Goal: Information Seeking & Learning: Learn about a topic

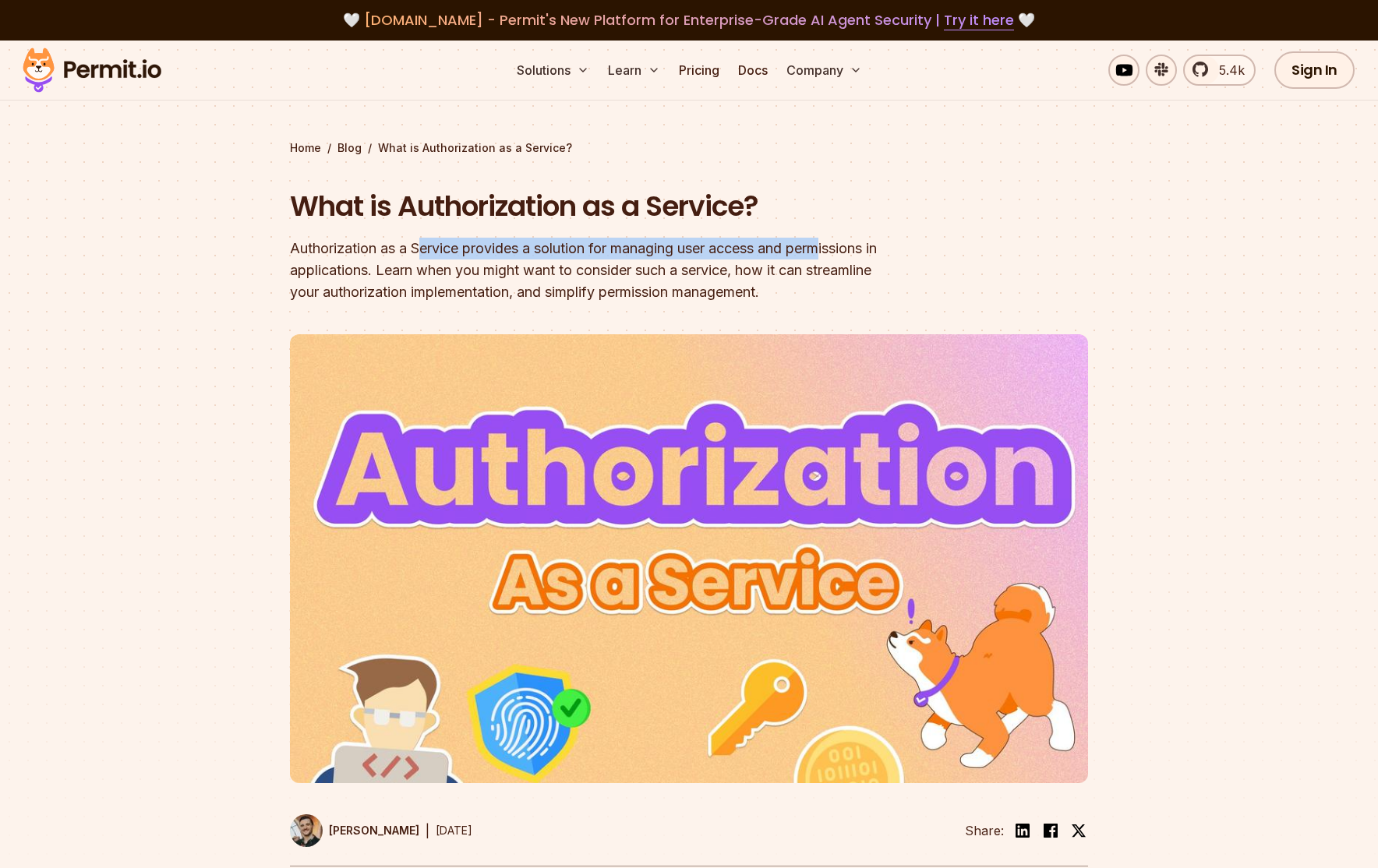
drag, startPoint x: 516, startPoint y: 244, endPoint x: 835, endPoint y: 244, distance: 319.0
click at [835, 244] on div "Authorization as a Service provides a solution for managing user access and per…" at bounding box center [589, 270] width 598 height 65
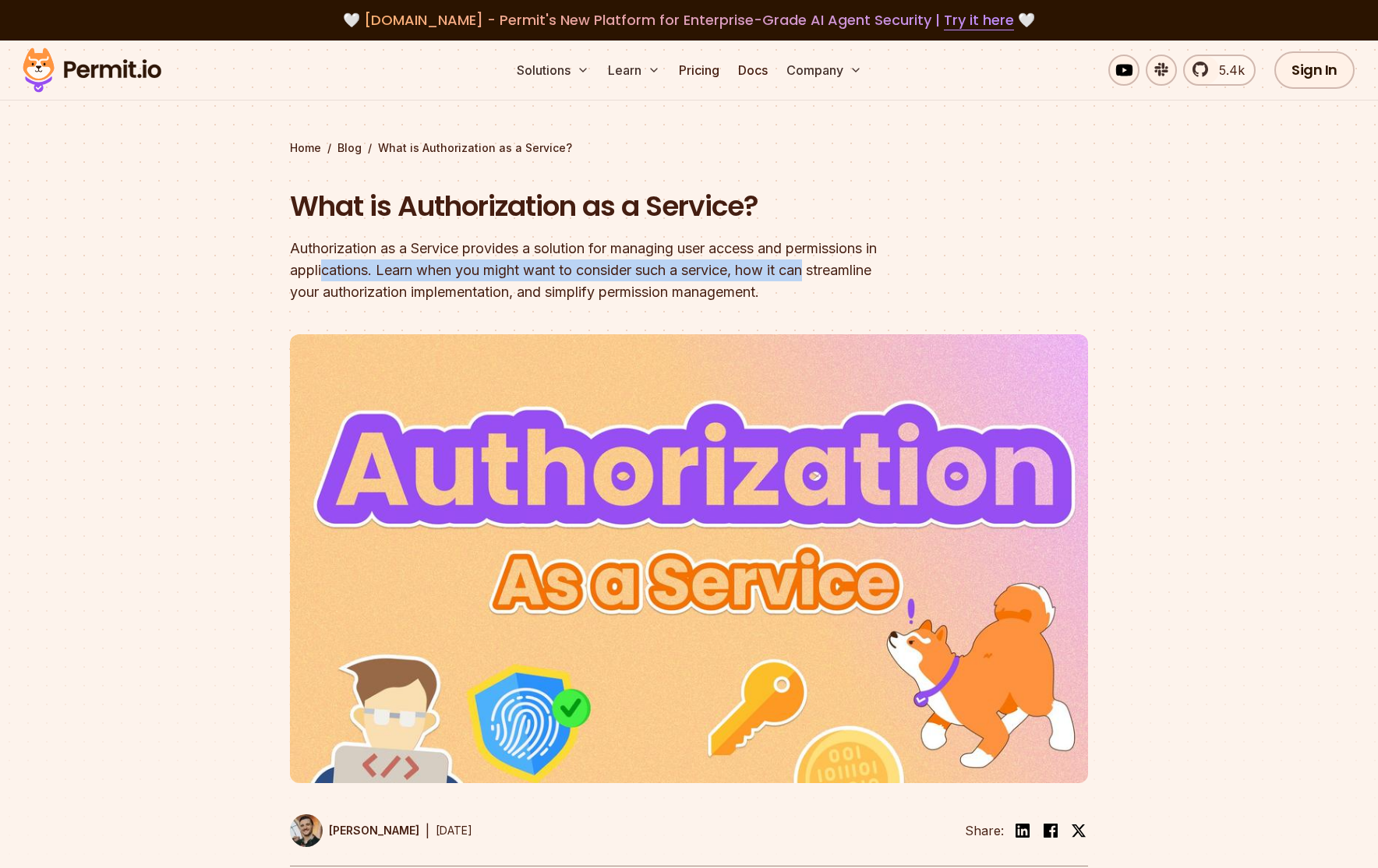
drag, startPoint x: 395, startPoint y: 274, endPoint x: 845, endPoint y: 274, distance: 450.0
click at [845, 274] on div "Authorization as a Service provides a solution for managing user access and per…" at bounding box center [589, 270] width 598 height 65
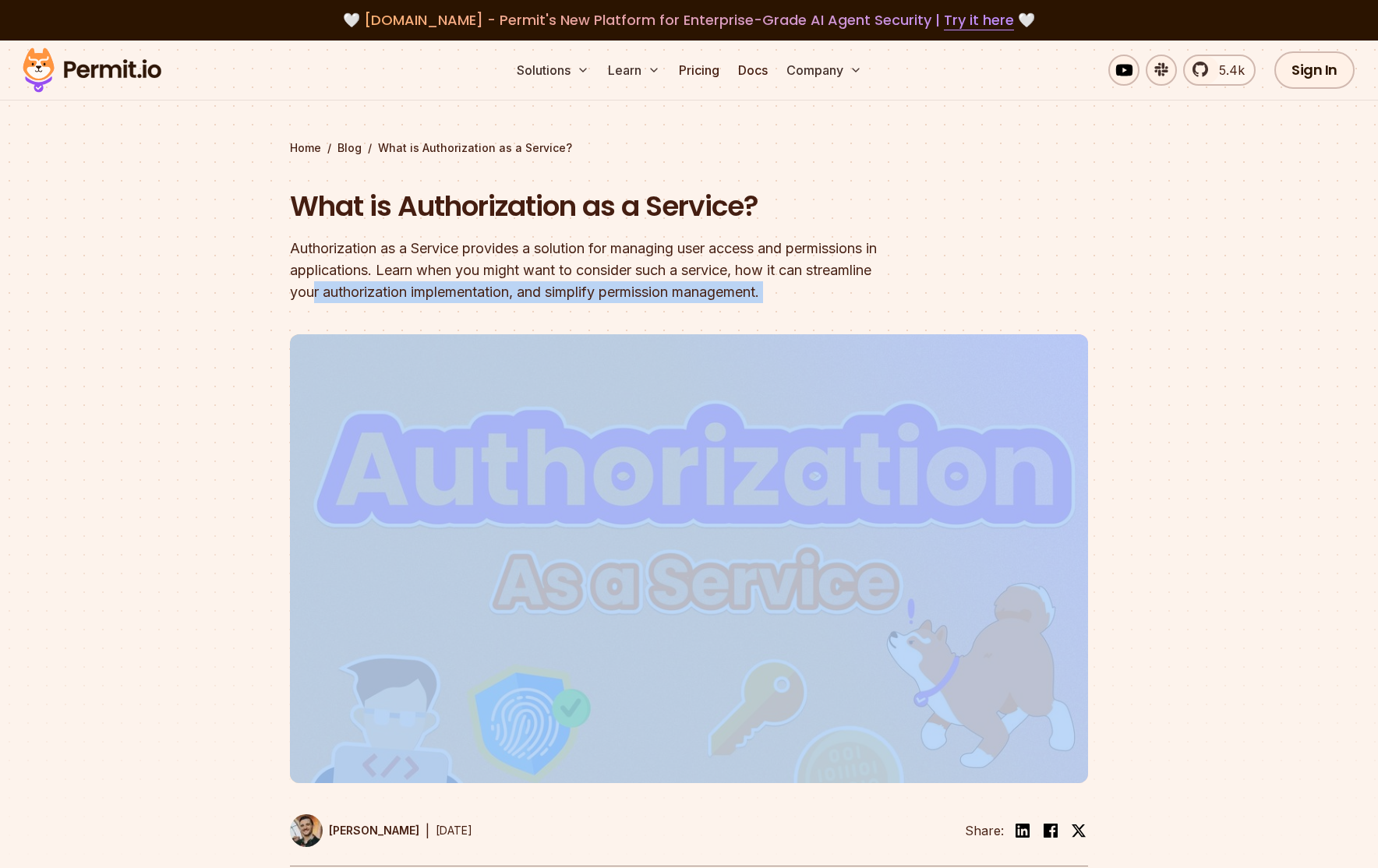
drag, startPoint x: 429, startPoint y: 291, endPoint x: 957, endPoint y: 296, distance: 528.0
click at [957, 296] on header "What is Authorization as a Service? Authorization as a Service provides a solut…" at bounding box center [689, 527] width 798 height 680
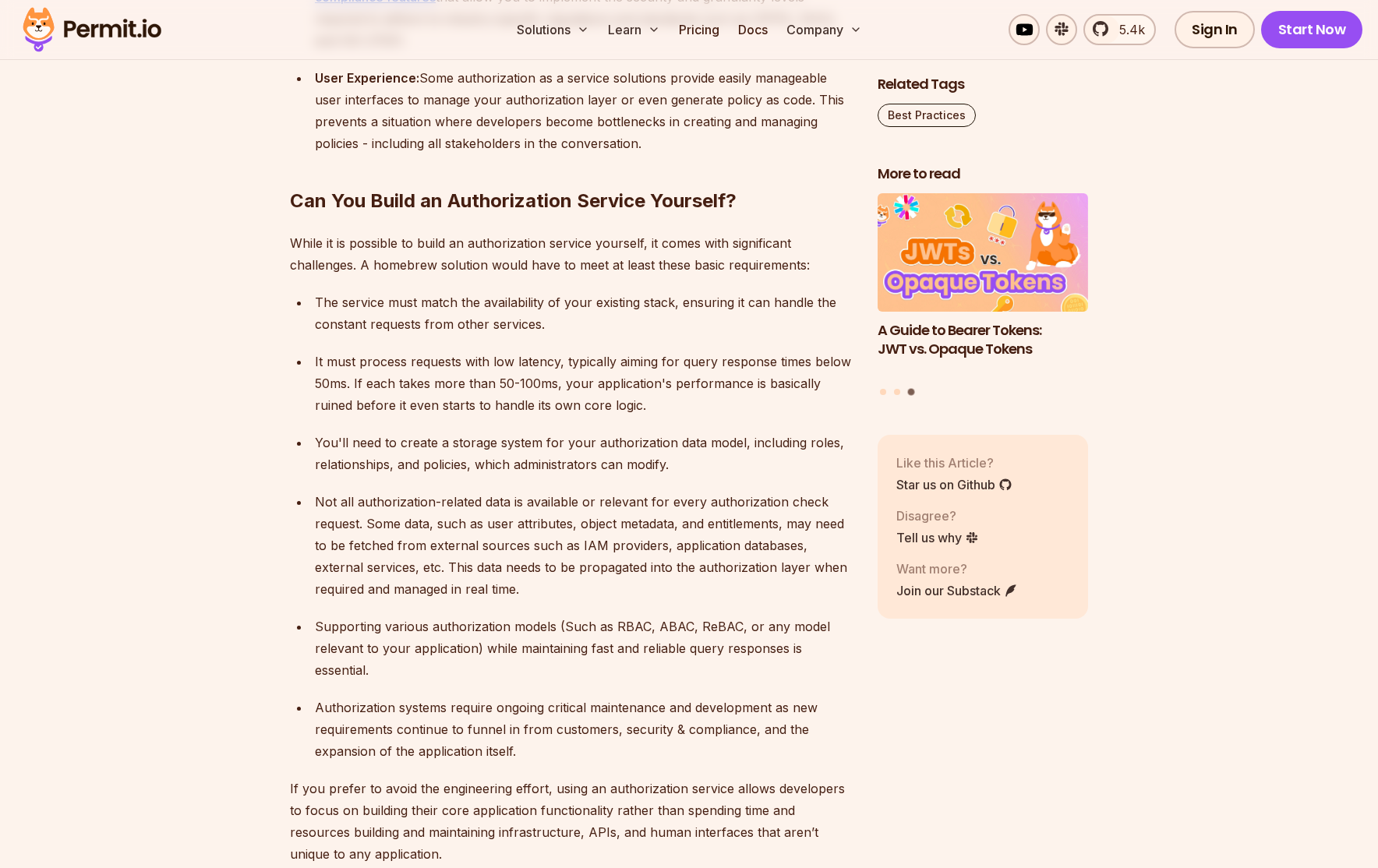
scroll to position [3583, 0]
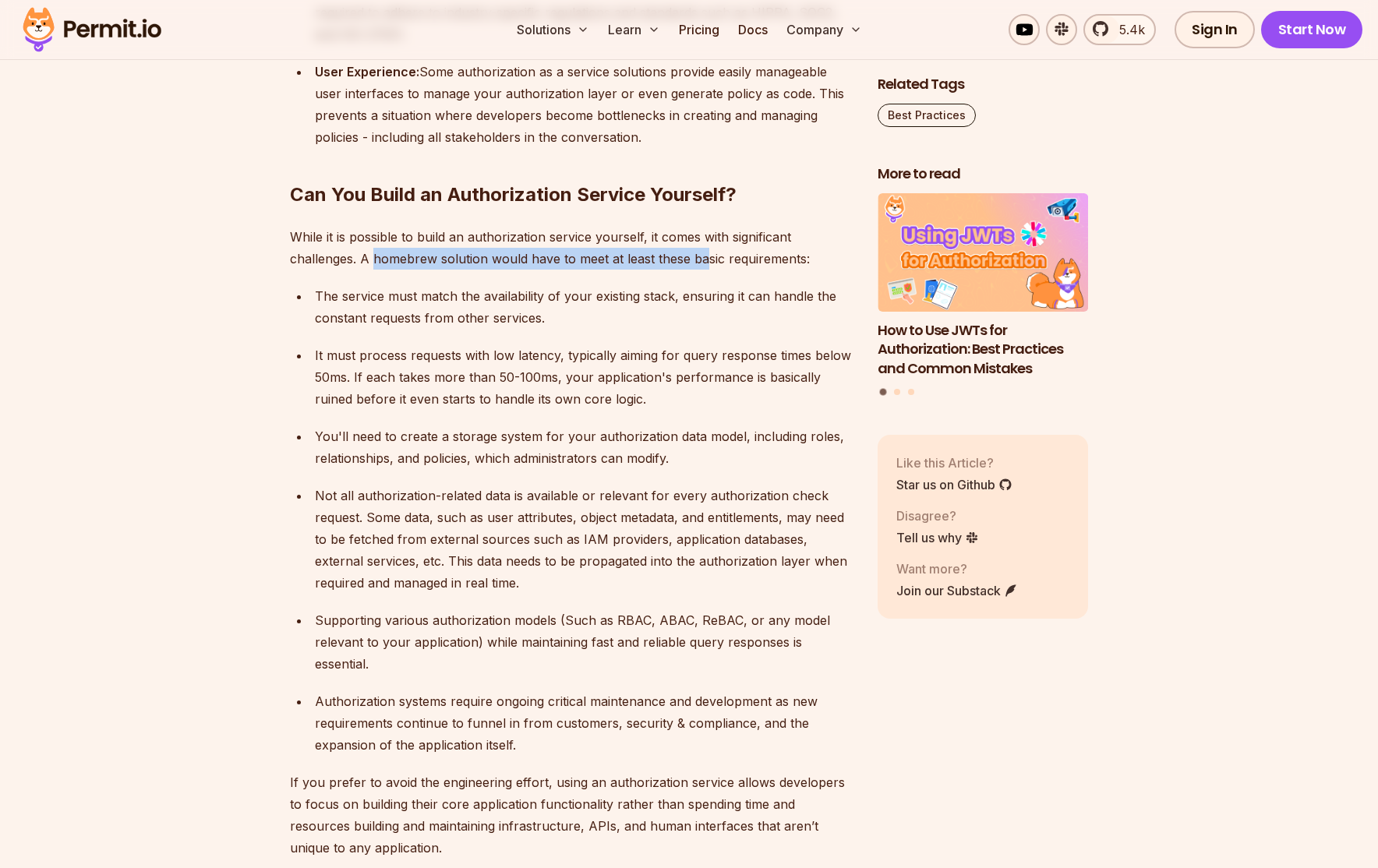
drag, startPoint x: 403, startPoint y: 244, endPoint x: 705, endPoint y: 238, distance: 302.1
click at [705, 238] on p "While it is possible to build an authorization service yourself, it comes with …" at bounding box center [572, 247] width 563 height 44
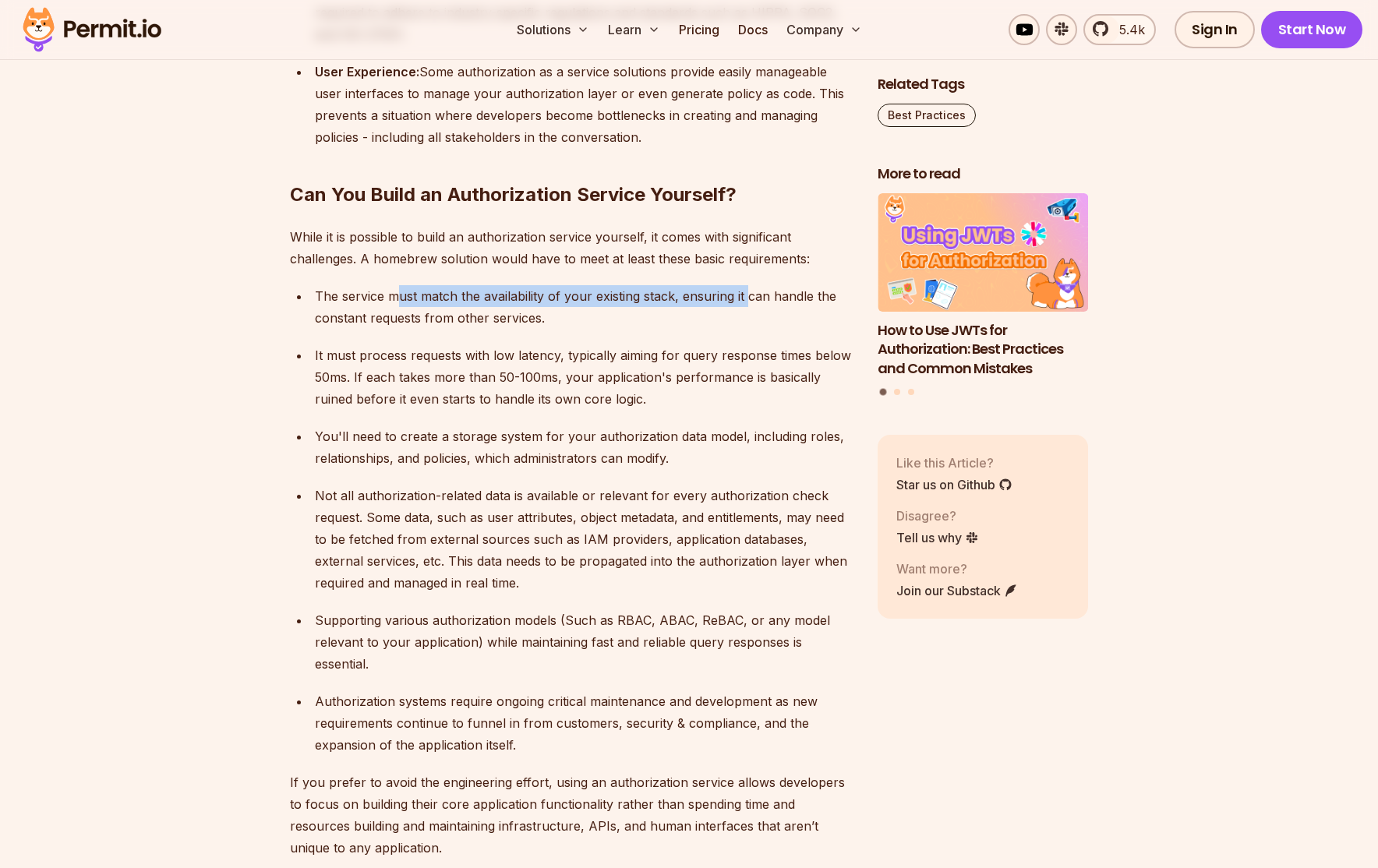
drag, startPoint x: 428, startPoint y: 276, endPoint x: 745, endPoint y: 265, distance: 317.2
click at [745, 285] on div "The service must match the availability of your existing stack, ensuring it can…" at bounding box center [584, 307] width 537 height 44
drag, startPoint x: 470, startPoint y: 270, endPoint x: 747, endPoint y: 273, distance: 277.0
click at [747, 285] on div "The service must match the availability of your existing stack, ensuring it can…" at bounding box center [584, 307] width 537 height 44
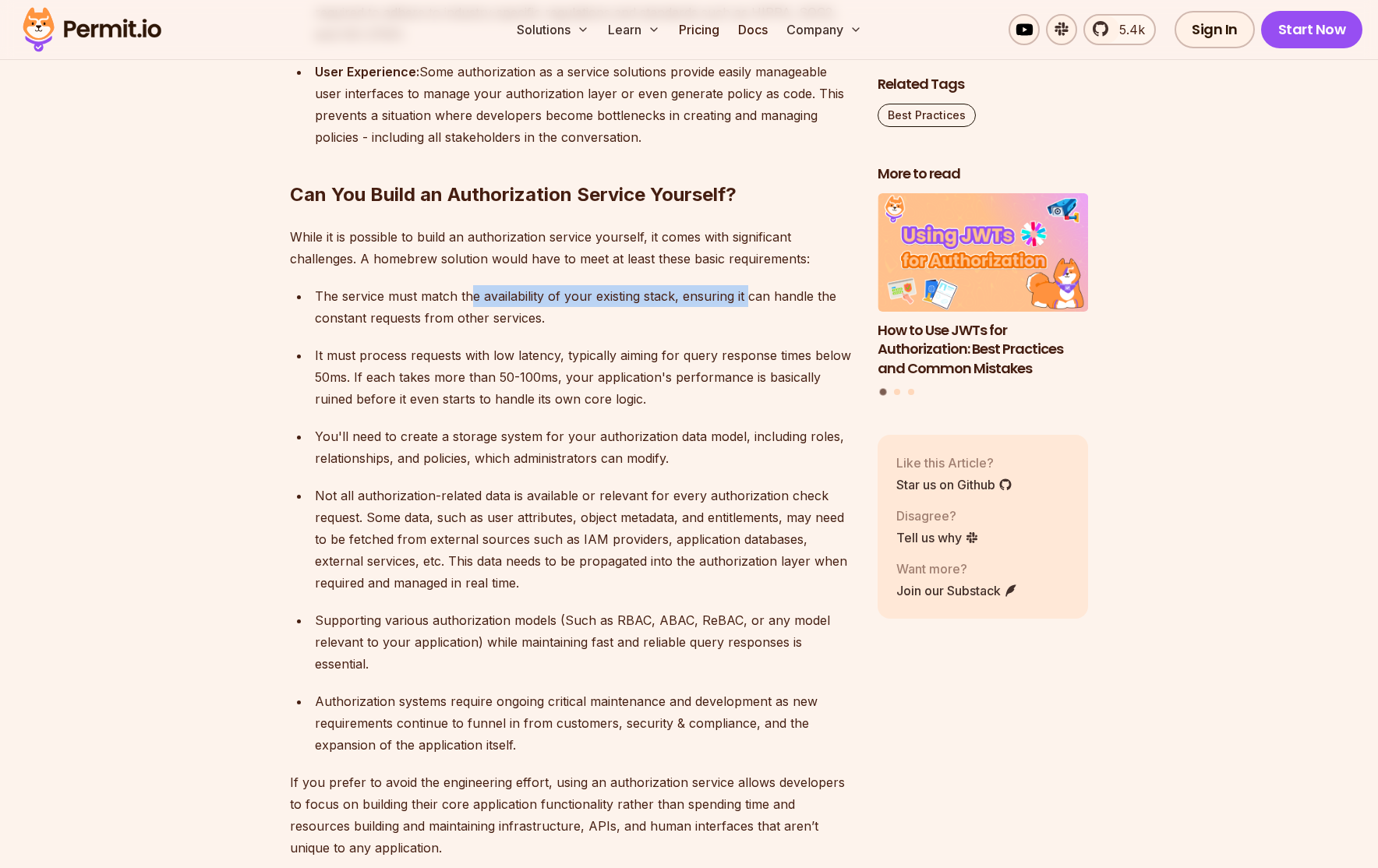
click at [747, 285] on div "The service must match the availability of your existing stack, ensuring it can…" at bounding box center [584, 307] width 537 height 44
drag, startPoint x: 483, startPoint y: 295, endPoint x: 521, endPoint y: 295, distance: 38.0
click at [521, 295] on div "The service must match the availability of your existing stack, ensuring it can…" at bounding box center [584, 307] width 537 height 44
drag, startPoint x: 447, startPoint y: 274, endPoint x: 547, endPoint y: 292, distance: 101.6
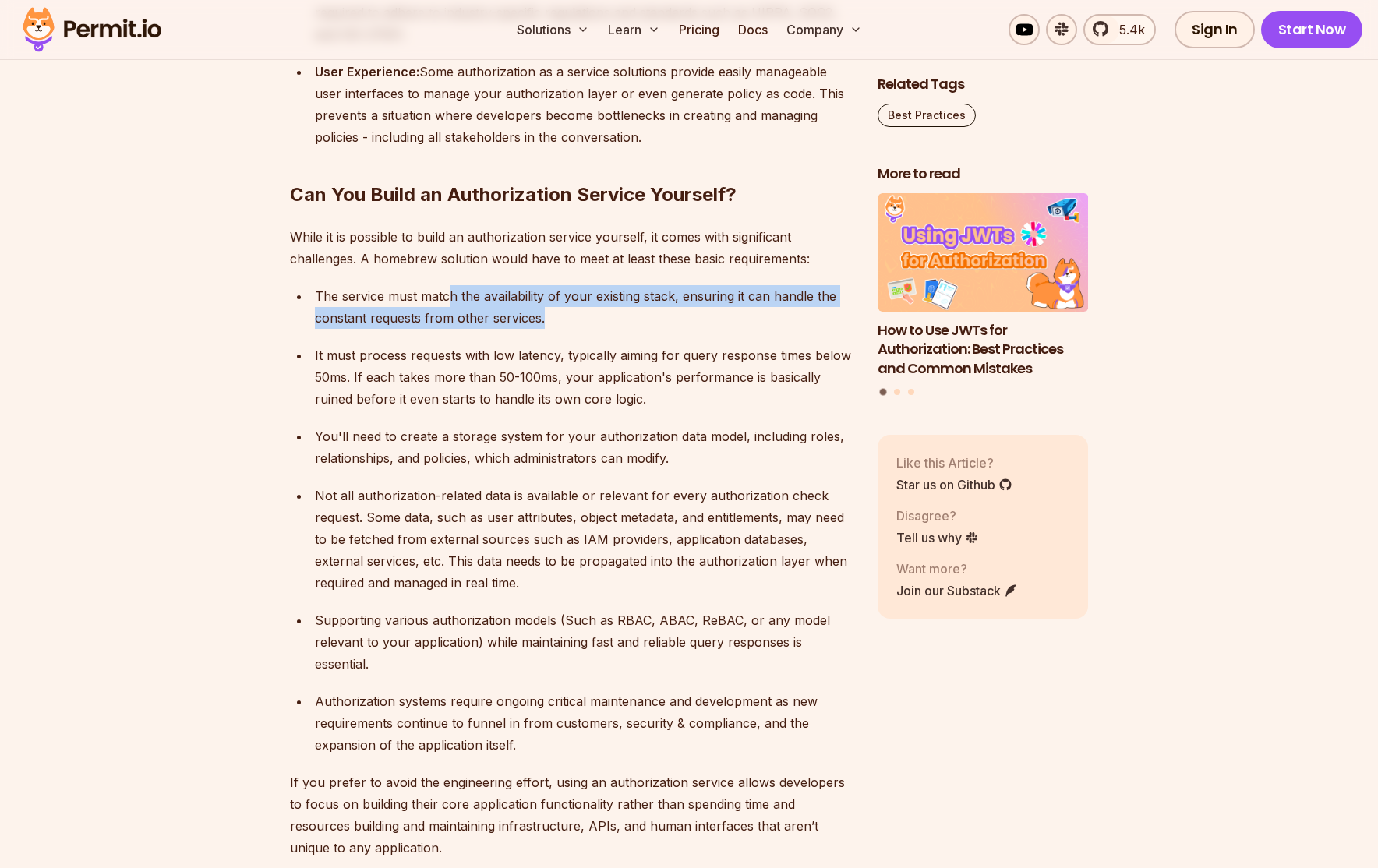
click at [547, 292] on div "The service must match the availability of your existing stack, ensuring it can…" at bounding box center [584, 307] width 537 height 44
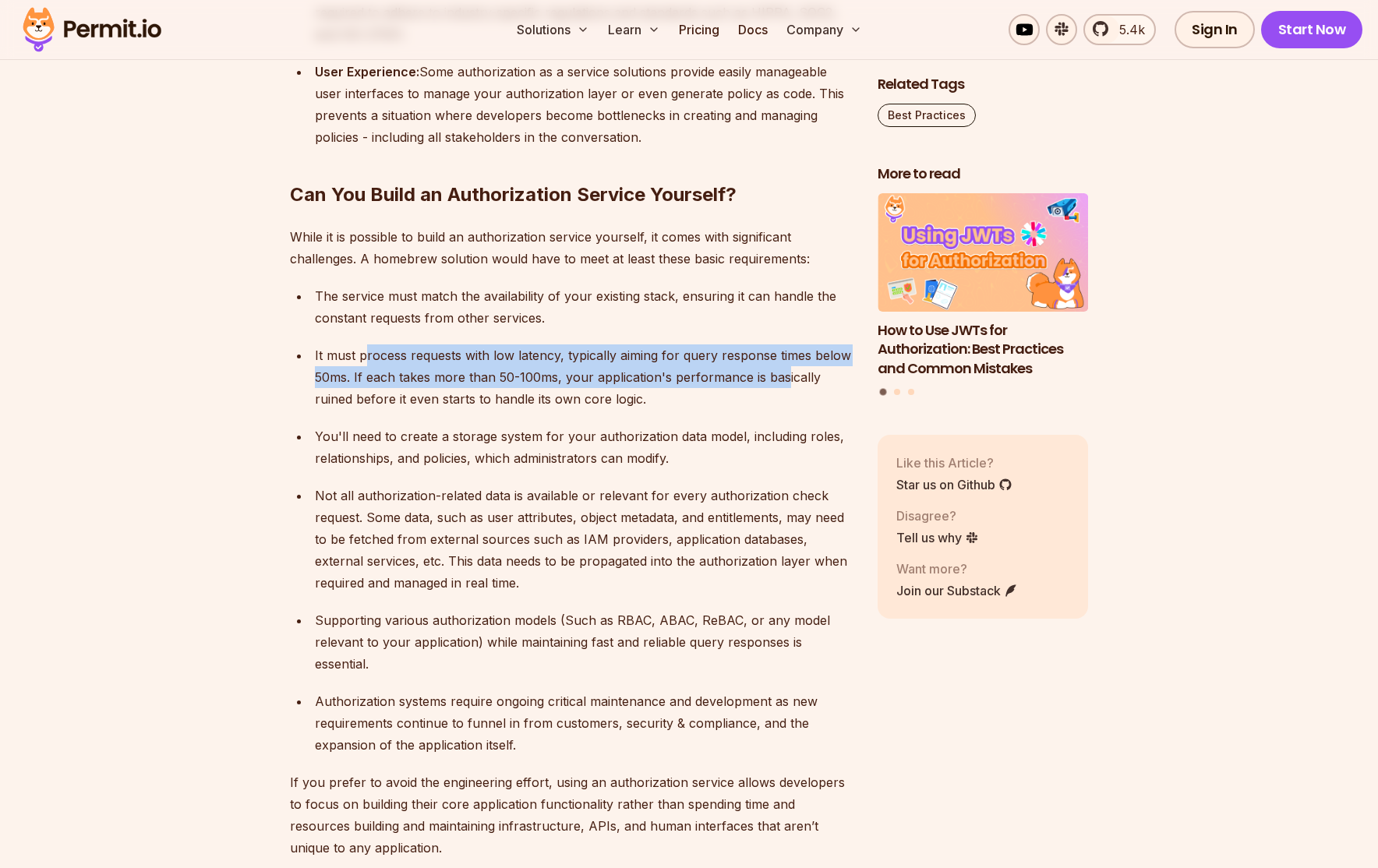
drag, startPoint x: 435, startPoint y: 334, endPoint x: 783, endPoint y: 359, distance: 348.9
click at [783, 359] on div "It must process requests with low latency, typically aiming for query response …" at bounding box center [584, 377] width 537 height 65
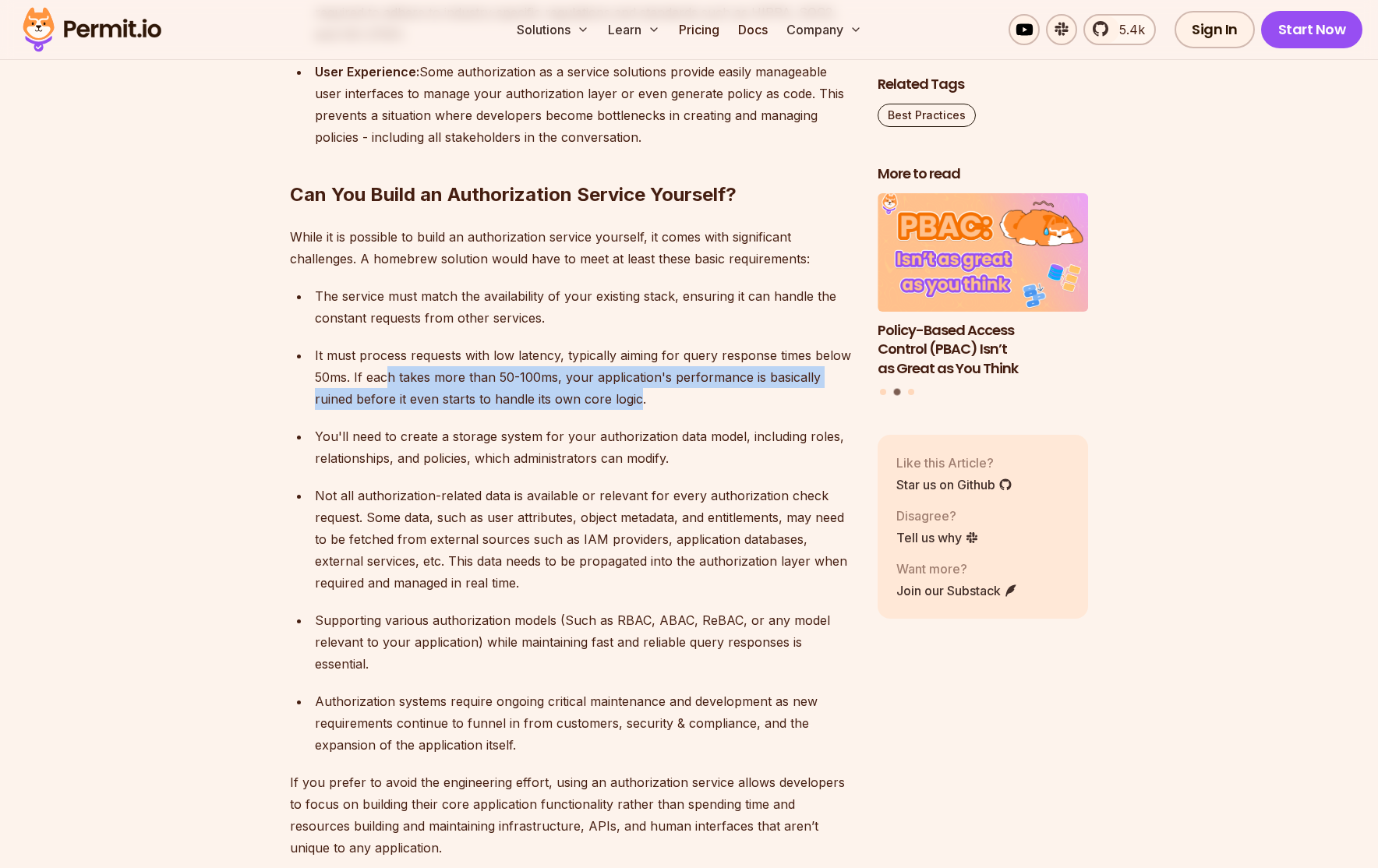
drag, startPoint x: 403, startPoint y: 355, endPoint x: 635, endPoint y: 379, distance: 233.2
click at [635, 379] on div "It must process requests with low latency, typically aiming for query response …" at bounding box center [584, 377] width 537 height 65
click at [636, 380] on div "It must process requests with low latency, typically aiming for query response …" at bounding box center [584, 377] width 537 height 65
drag, startPoint x: 631, startPoint y: 384, endPoint x: 431, endPoint y: 349, distance: 203.0
click at [431, 349] on div "It must process requests with low latency, typically aiming for query response …" at bounding box center [584, 377] width 537 height 65
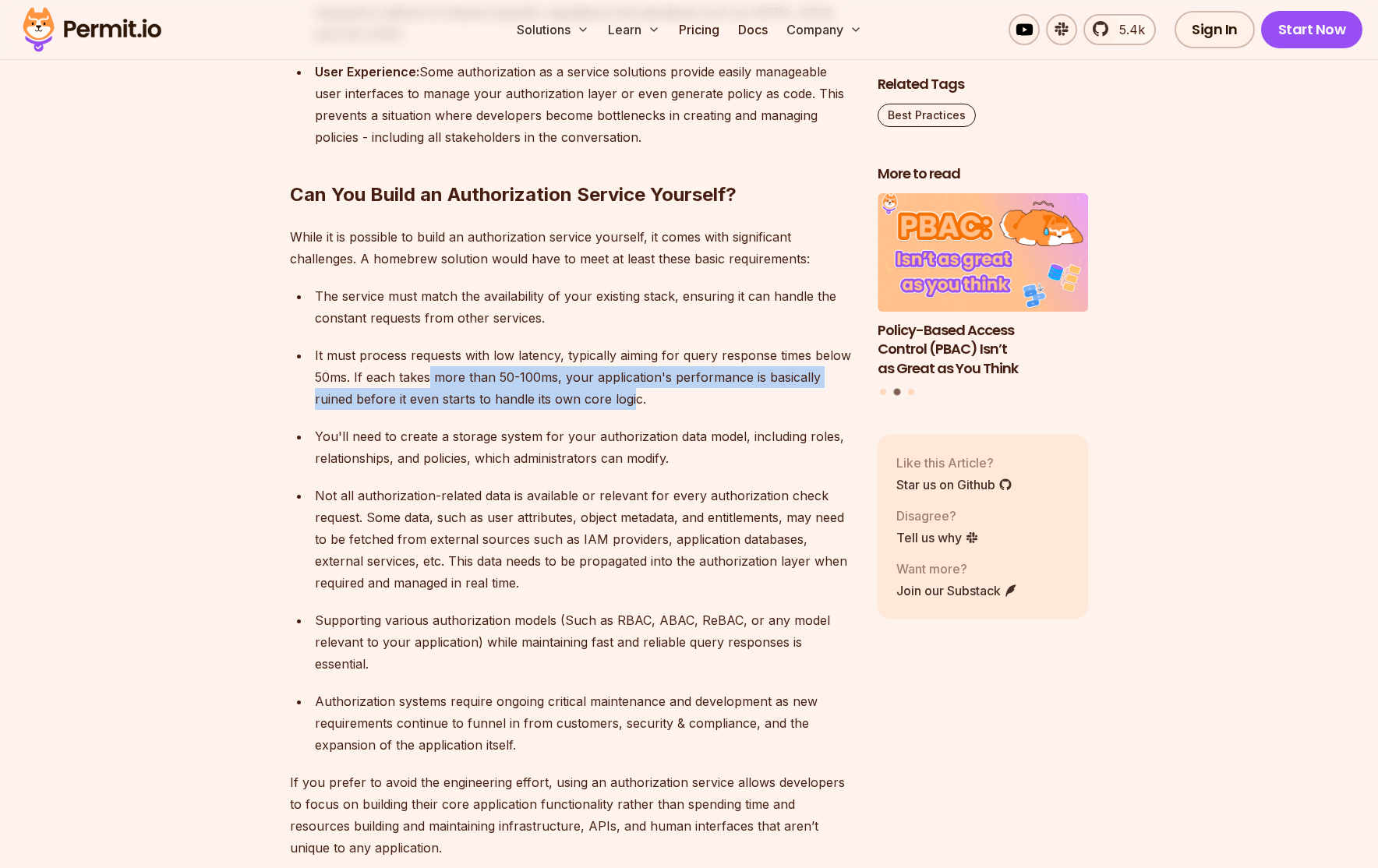
click at [431, 352] on div "It must process requests with low latency, typically aiming for query response …" at bounding box center [584, 377] width 537 height 65
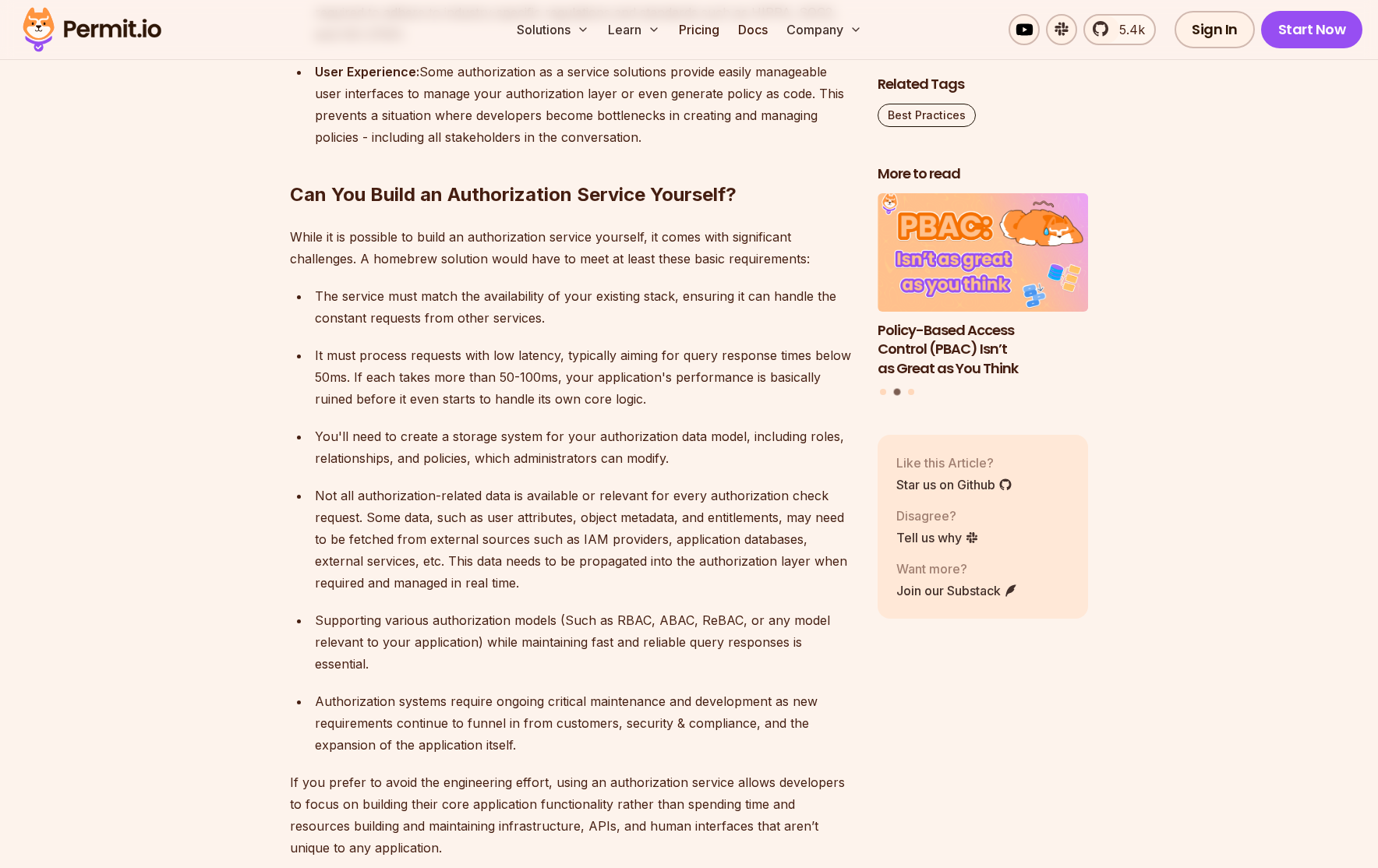
click at [395, 426] on div "You'll need to create a storage system for your authorization data model, inclu…" at bounding box center [584, 447] width 537 height 44
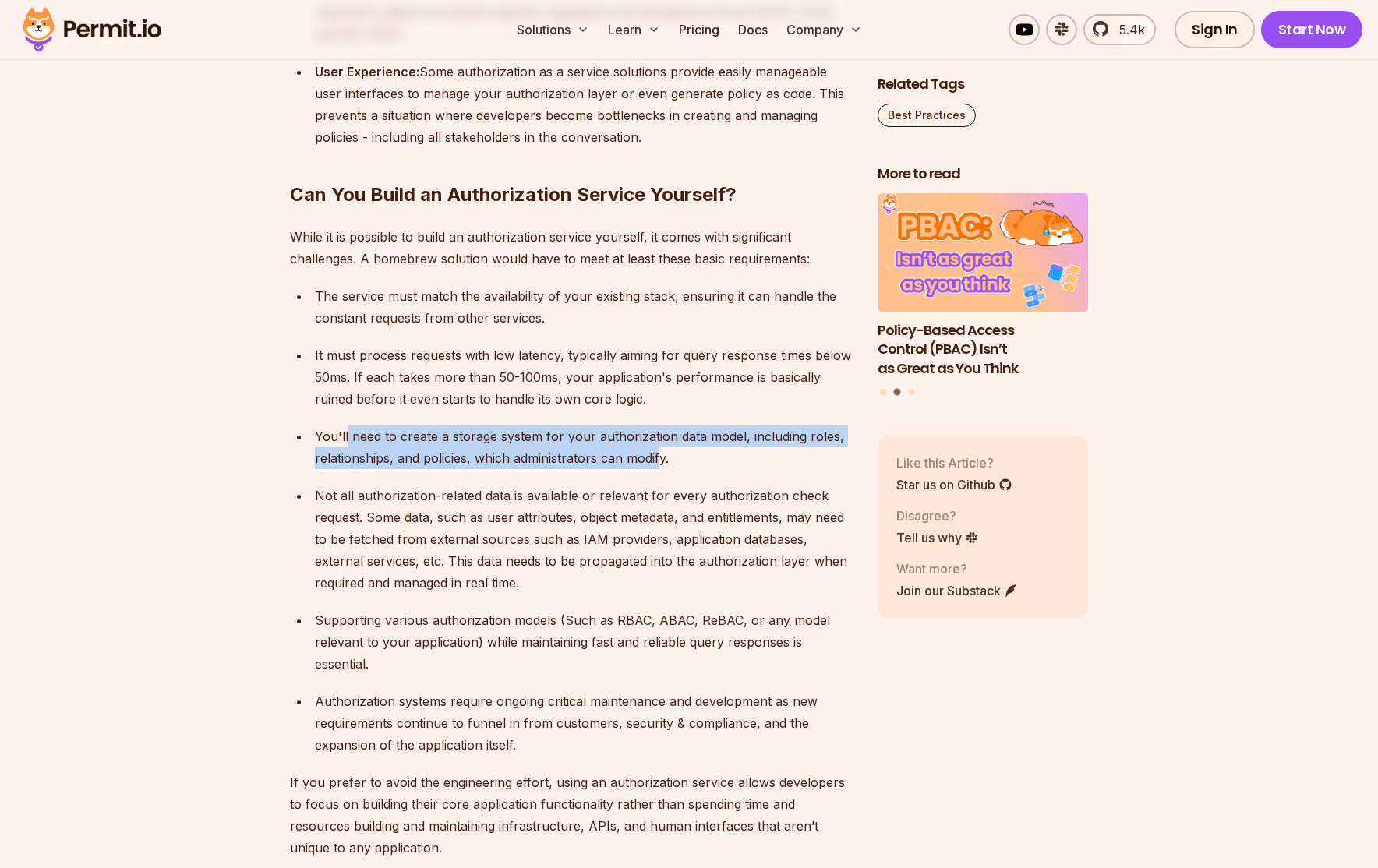
drag, startPoint x: 519, startPoint y: 407, endPoint x: 661, endPoint y: 443, distance: 146.5
click at [661, 443] on div "You'll need to create a storage system for your authorization data model, inclu…" at bounding box center [584, 447] width 537 height 44
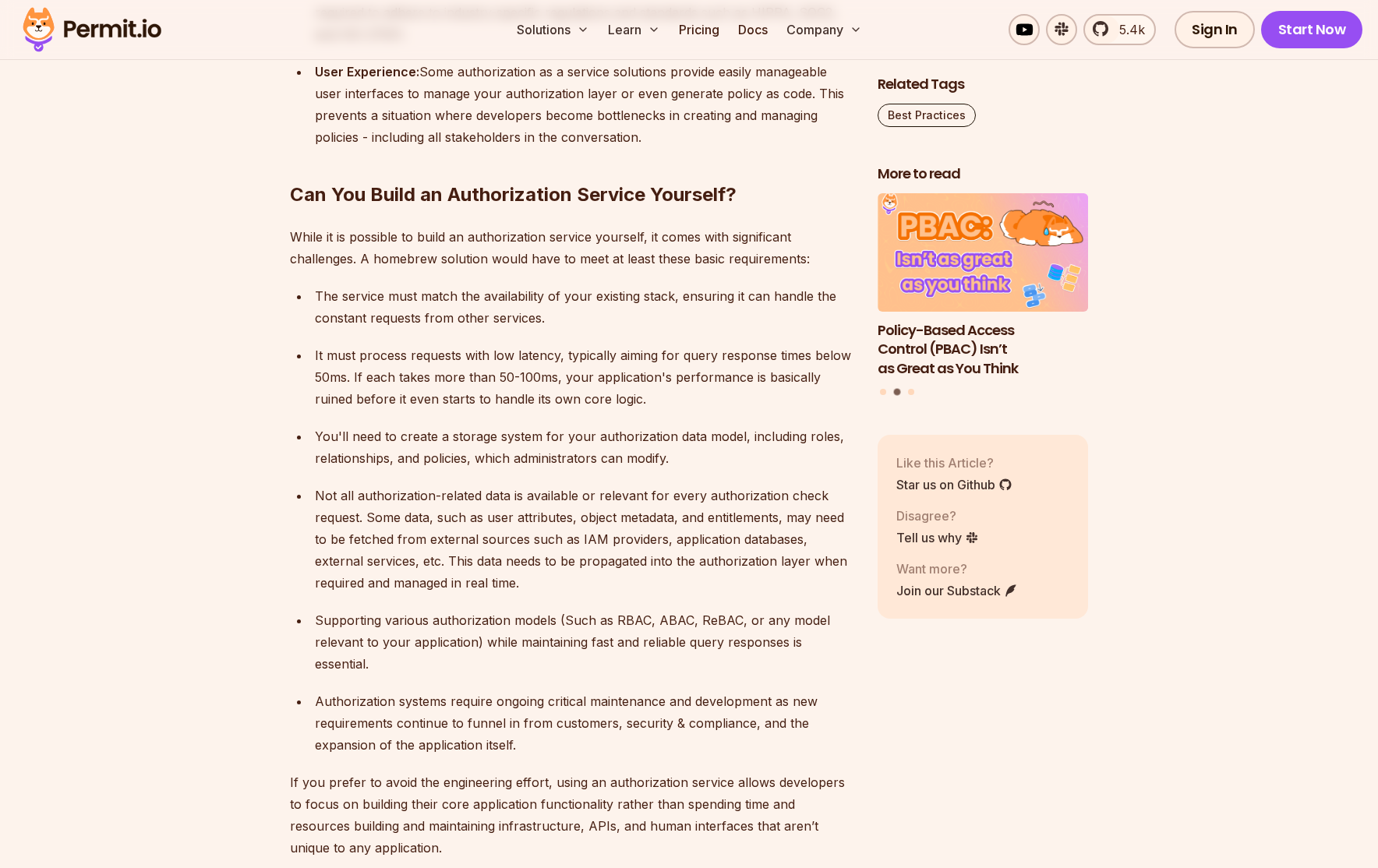
click at [715, 432] on div "You'll need to create a storage system for your authorization data model, inclu…" at bounding box center [584, 447] width 537 height 44
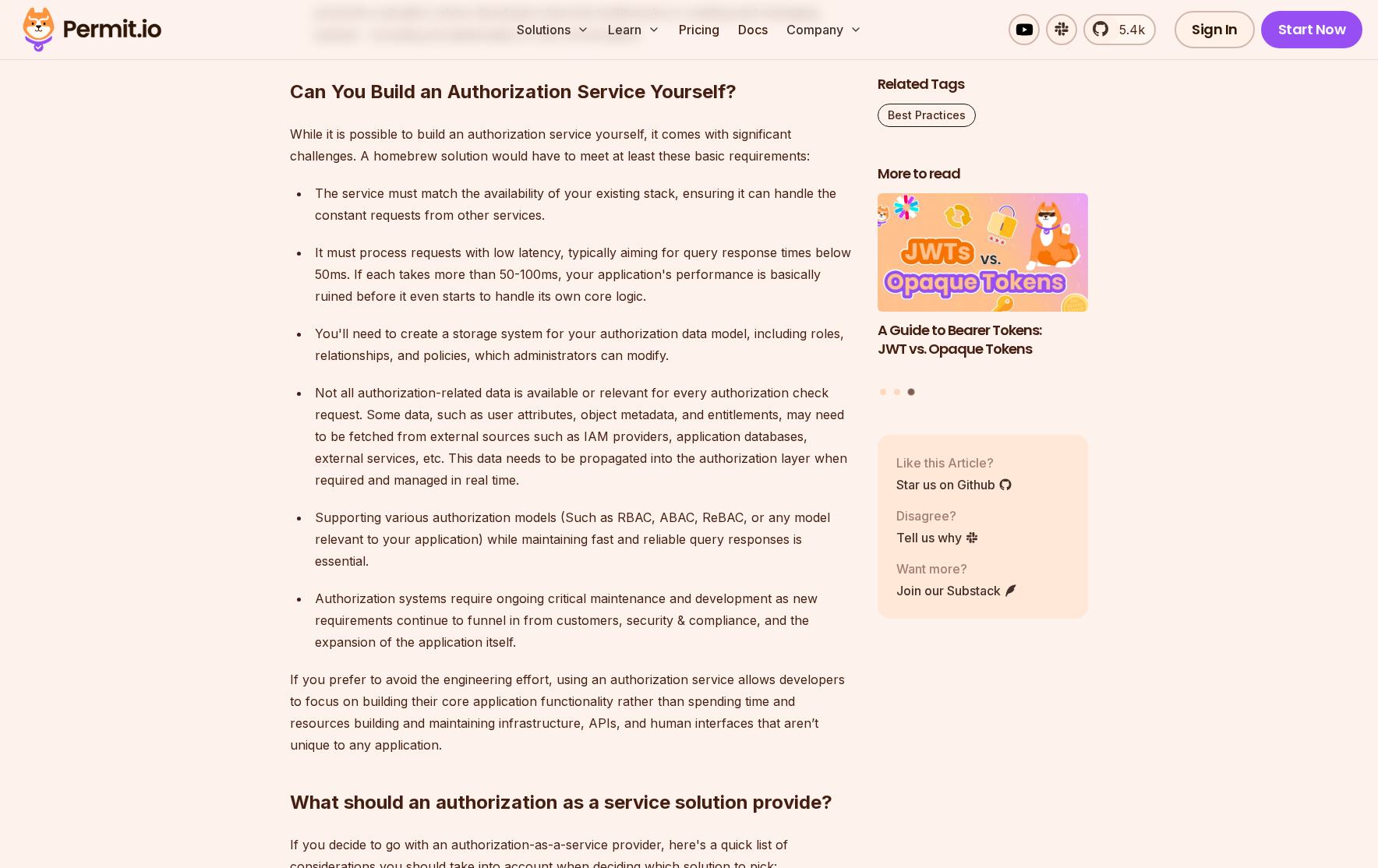
scroll to position [3738, 0]
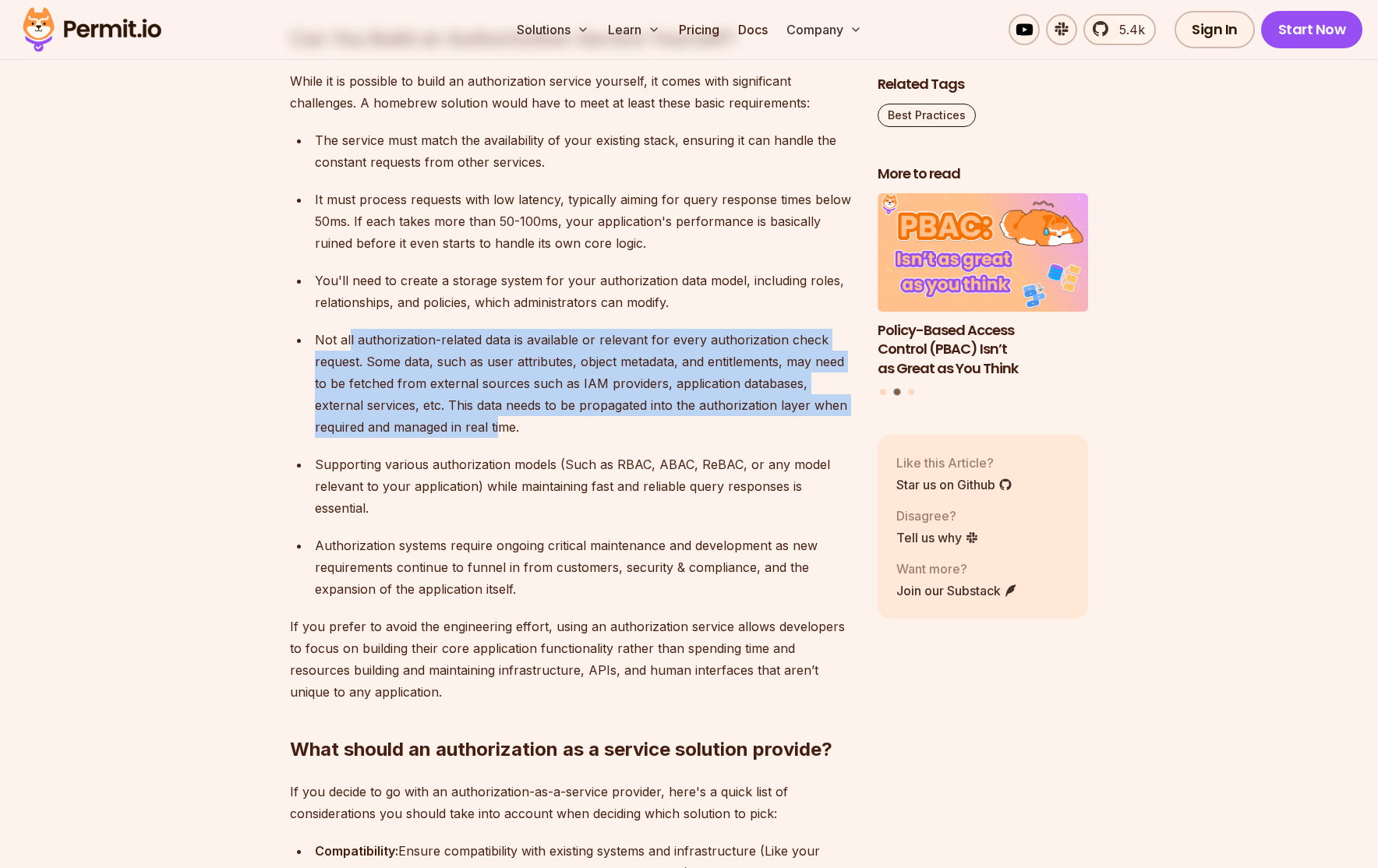
drag, startPoint x: 368, startPoint y: 314, endPoint x: 450, endPoint y: 404, distance: 121.8
click at [450, 404] on div "Not all authorization-related data is available or relevant for every authoriza…" at bounding box center [584, 383] width 537 height 109
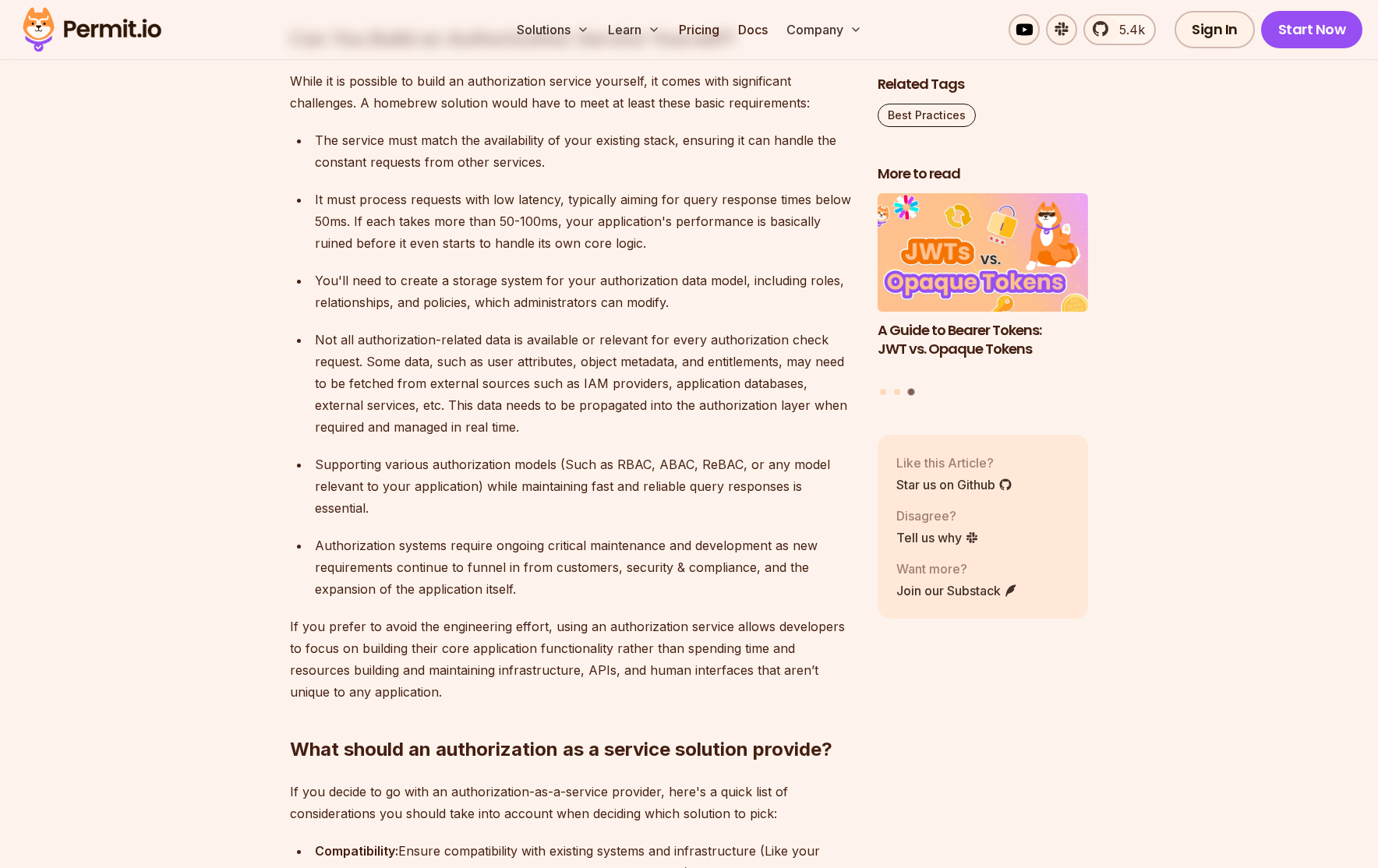
click at [549, 479] on div "Supporting various authorization models (Such as RBAC, ABAC, ReBAC, or any mode…" at bounding box center [584, 486] width 537 height 65
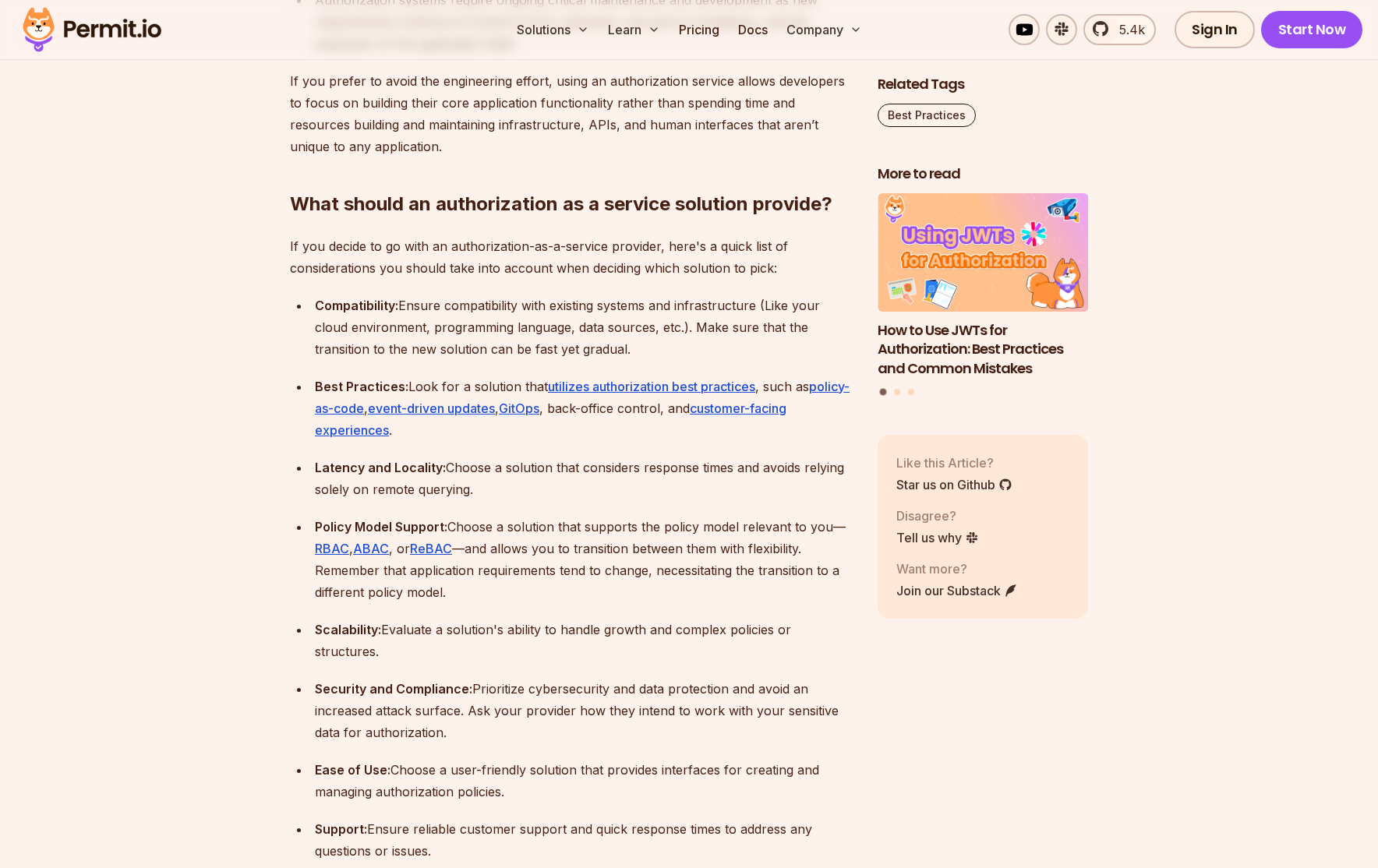
scroll to position [4362, 0]
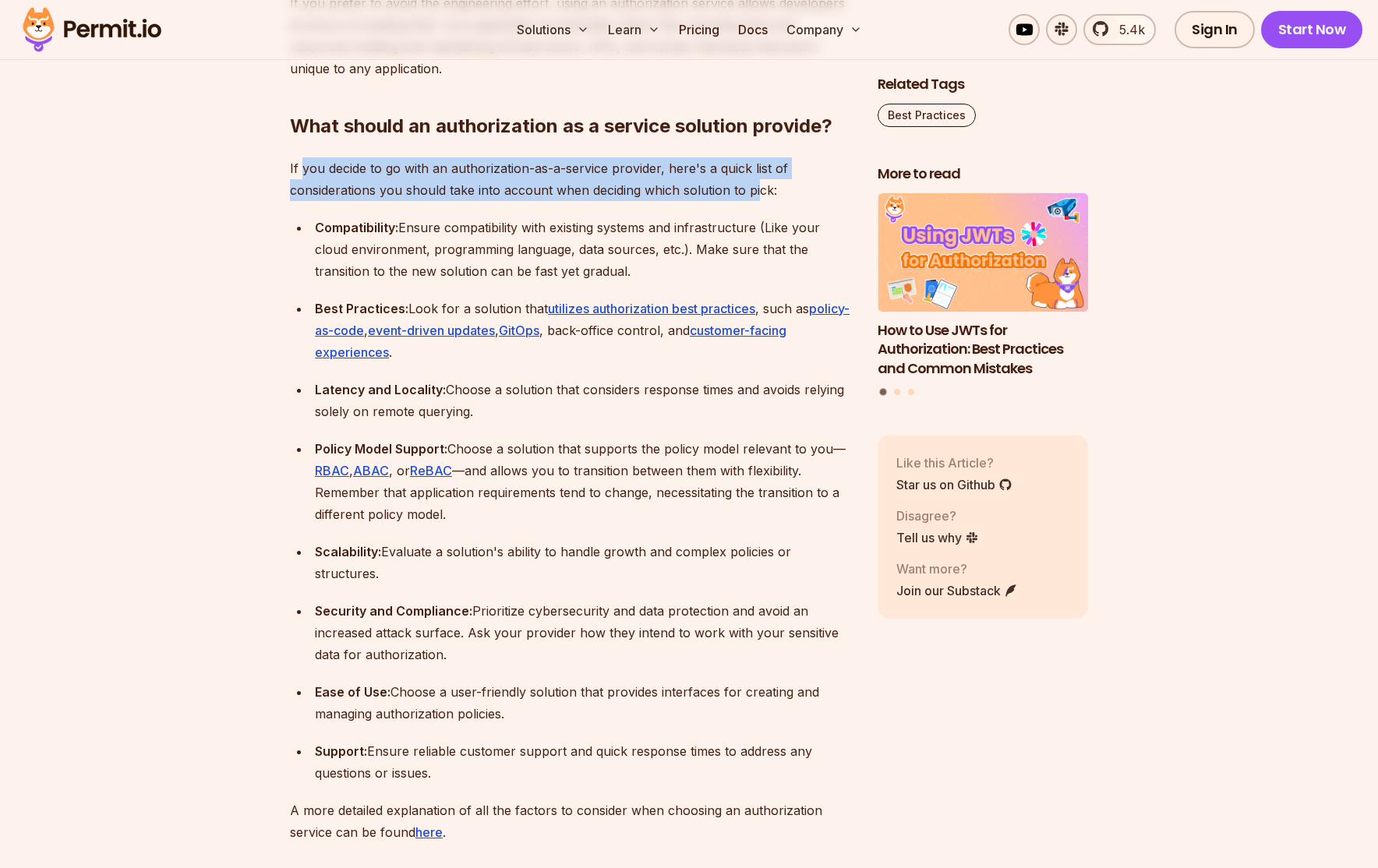
drag, startPoint x: 304, startPoint y: 143, endPoint x: 757, endPoint y: 171, distance: 453.9
click at [757, 171] on p "If you decide to go with an authorization-as-a-service provider, here's a quick…" at bounding box center [572, 179] width 563 height 44
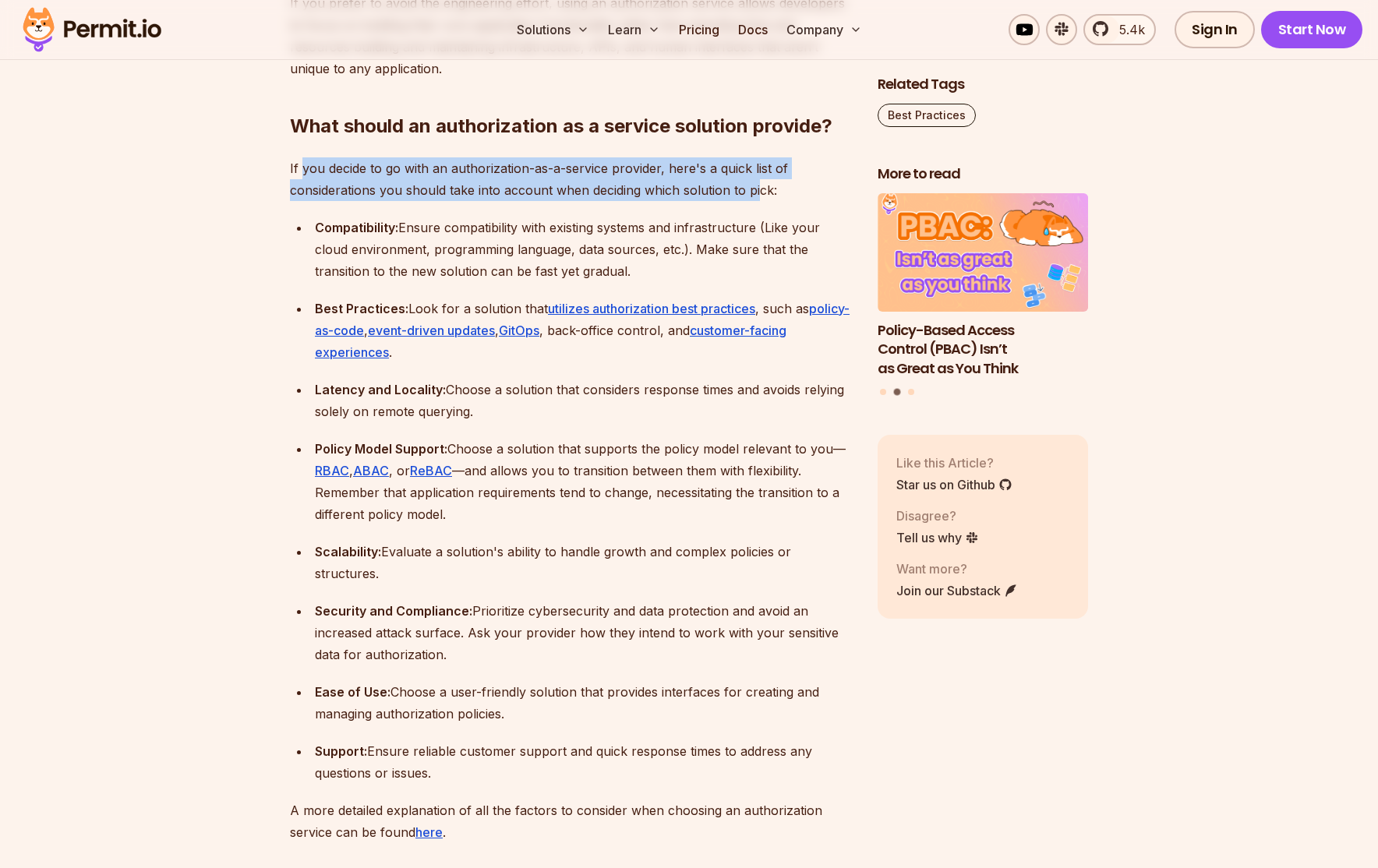
click at [754, 175] on p "If you decide to go with an authorization-as-a-service provider, here's a quick…" at bounding box center [572, 179] width 563 height 44
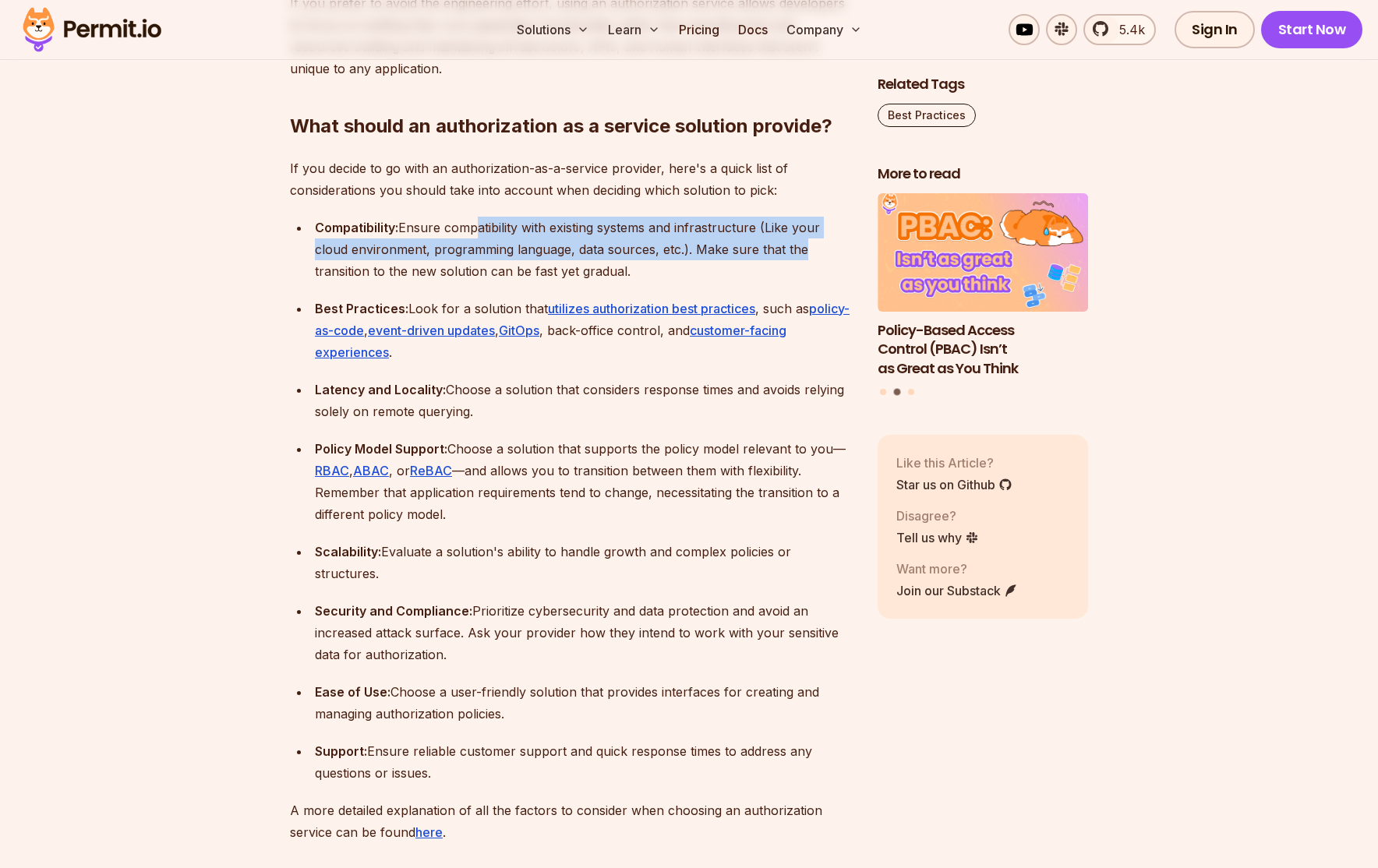
drag, startPoint x: 470, startPoint y: 198, endPoint x: 795, endPoint y: 222, distance: 325.9
click at [795, 222] on div "Compatibility: Ensure compatibility with existing systems and infrastructure (L…" at bounding box center [584, 249] width 537 height 65
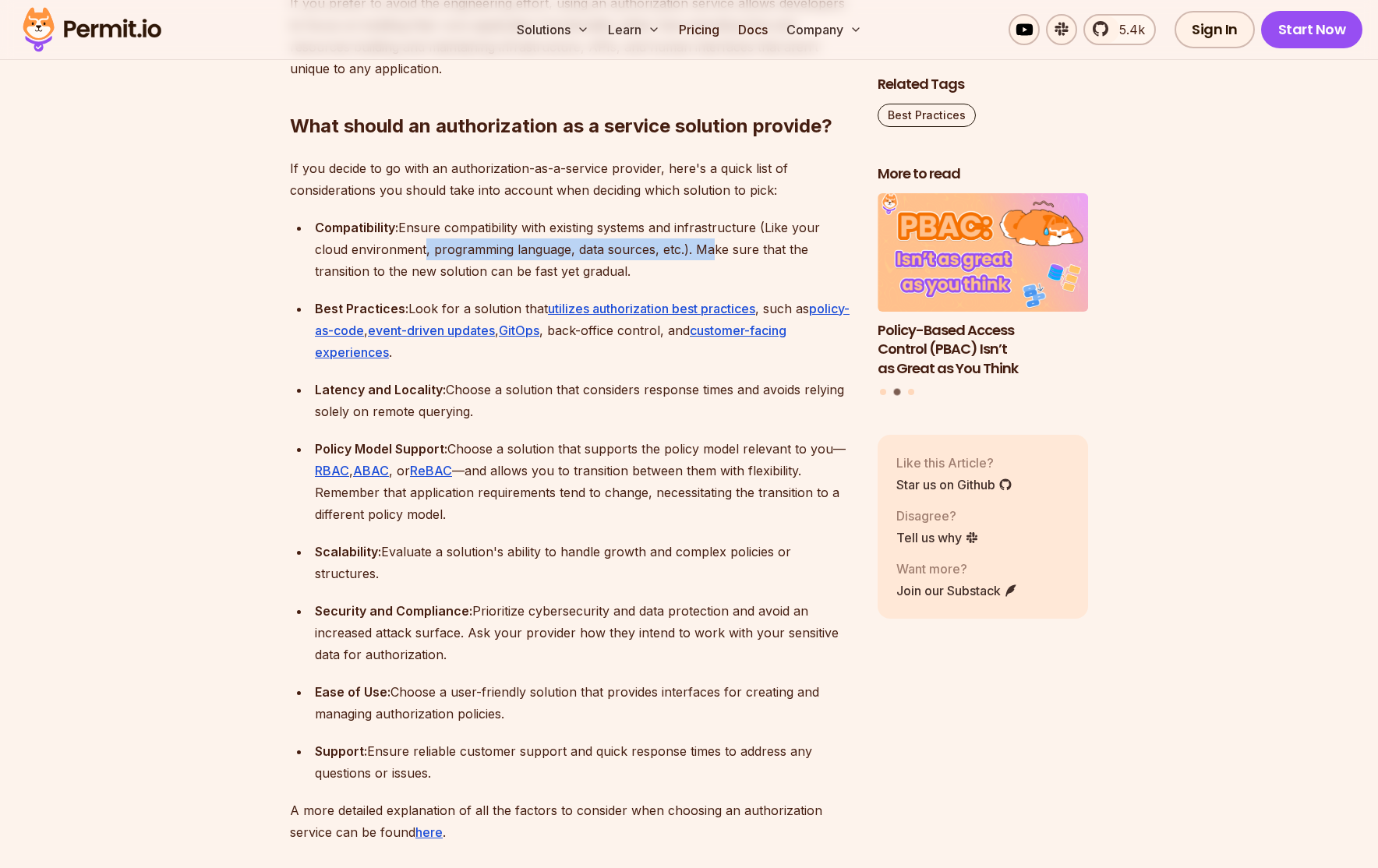
drag, startPoint x: 461, startPoint y: 231, endPoint x: 706, endPoint y: 231, distance: 245.0
click at [706, 231] on div "Compatibility: Ensure compatibility with existing systems and infrastructure (L…" at bounding box center [584, 249] width 537 height 65
click at [706, 230] on div "Compatibility: Ensure compatibility with existing systems and infrastructure (L…" at bounding box center [584, 249] width 537 height 65
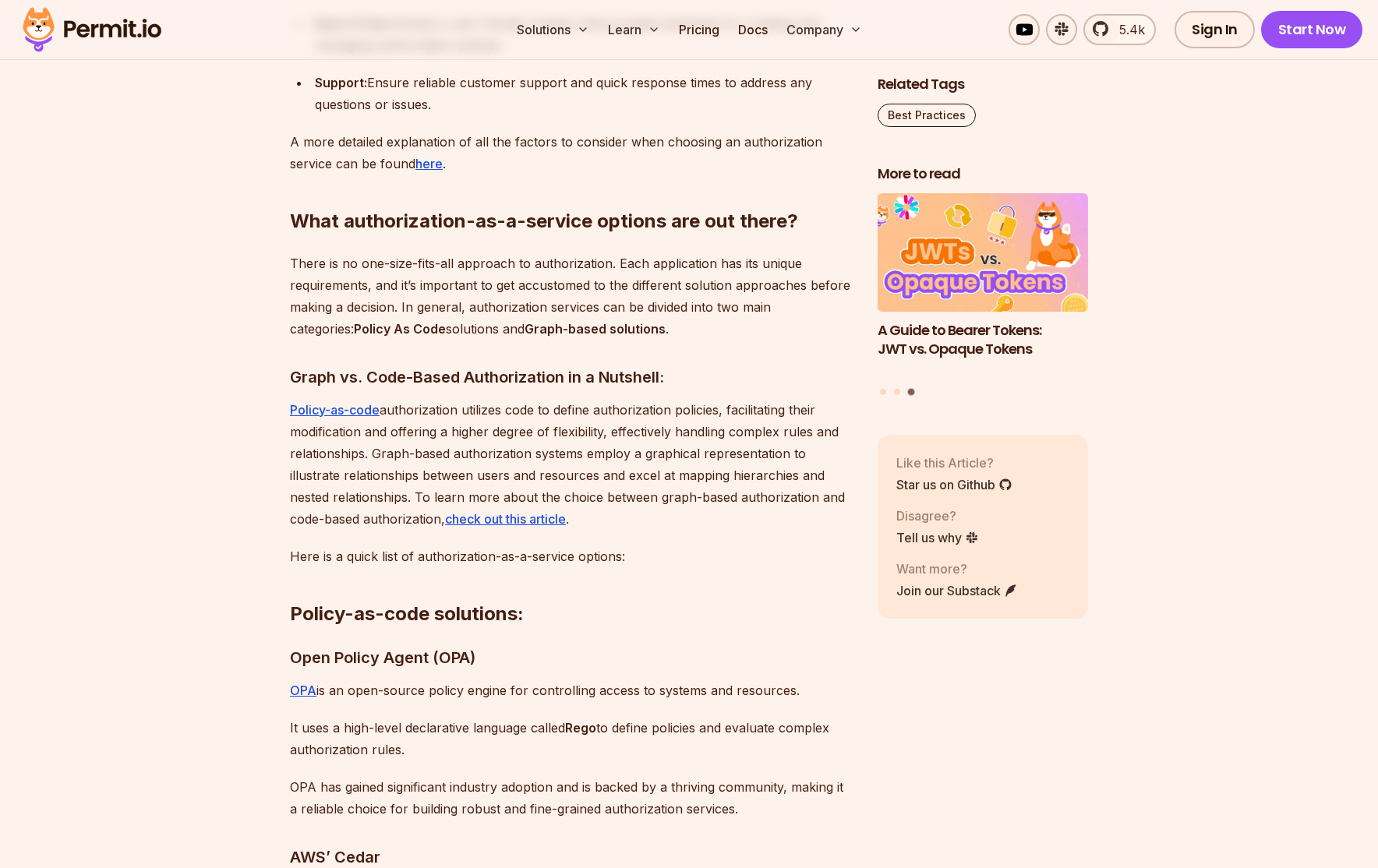
scroll to position [5063, 0]
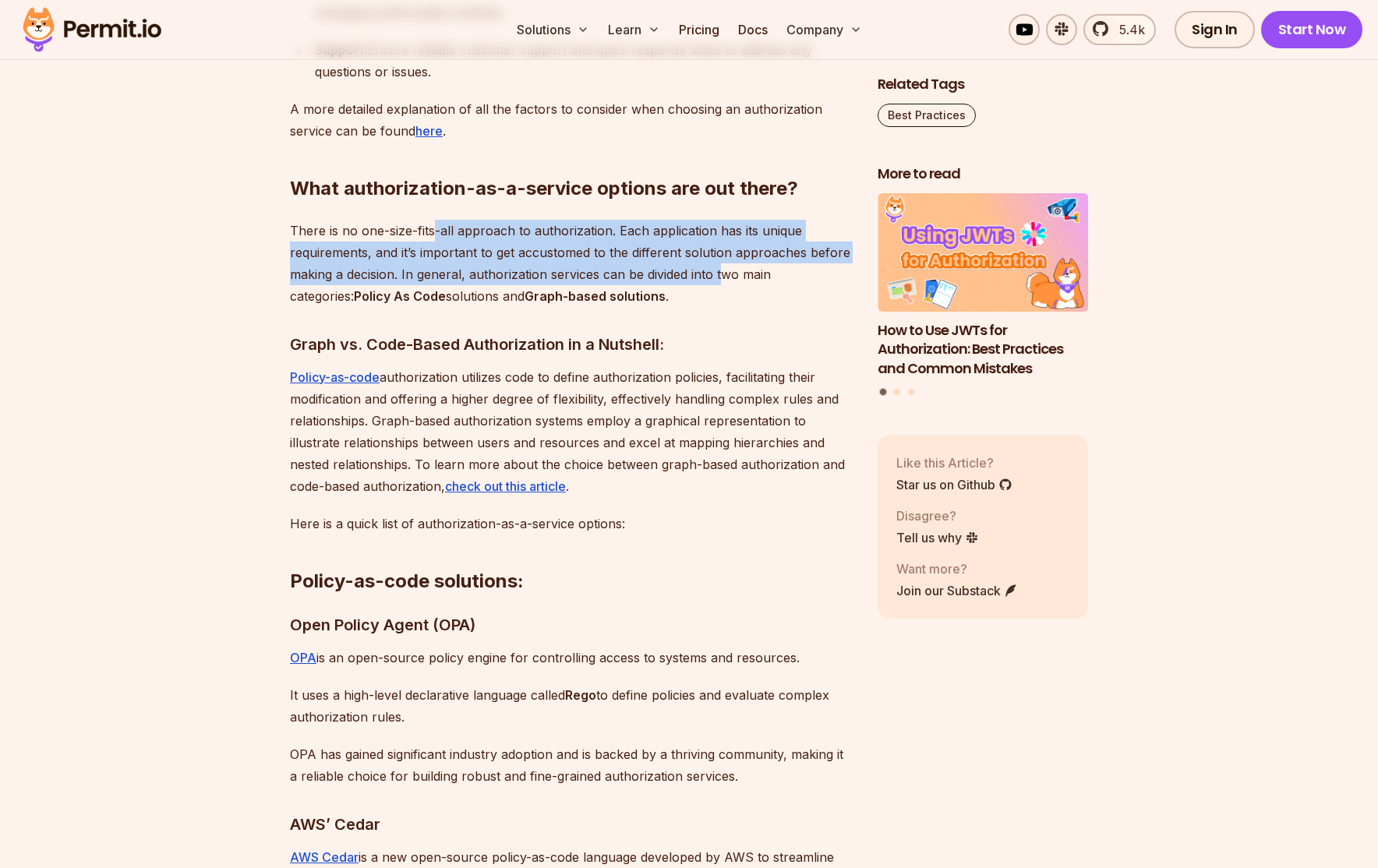
drag, startPoint x: 431, startPoint y: 218, endPoint x: 724, endPoint y: 245, distance: 294.2
click at [723, 245] on p "There is no one-size-fits-all approach to authorization. Each application has i…" at bounding box center [572, 263] width 563 height 87
click at [725, 247] on p "There is no one-size-fits-all approach to authorization. Each application has i…" at bounding box center [572, 263] width 563 height 87
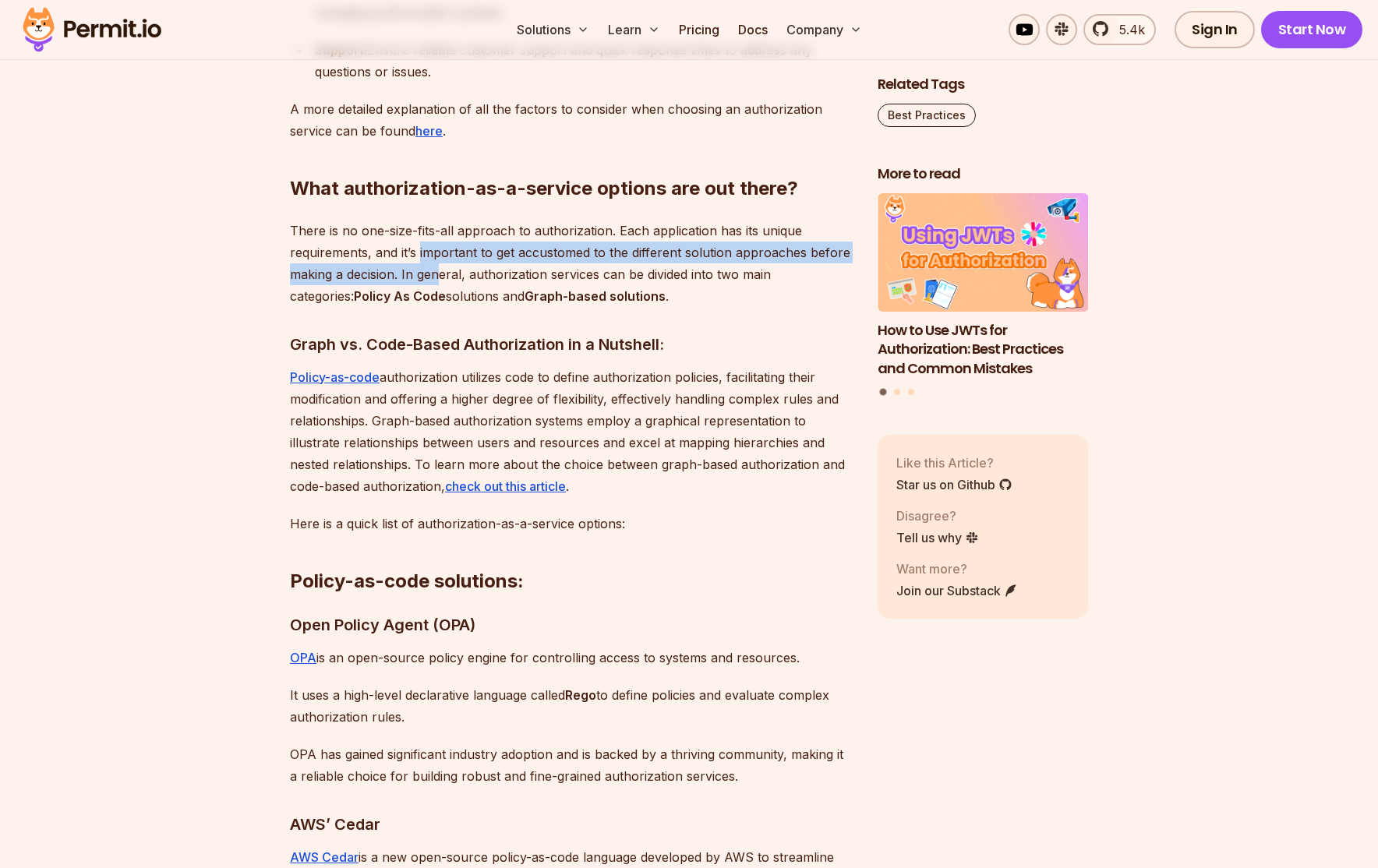
drag, startPoint x: 489, startPoint y: 234, endPoint x: 441, endPoint y: 247, distance: 49.7
click at [441, 247] on p "There is no one-size-fits-all approach to authorization. Each application has i…" at bounding box center [572, 263] width 563 height 87
click at [442, 247] on p "There is no one-size-fits-all approach to authorization. Each application has i…" at bounding box center [572, 263] width 563 height 87
drag, startPoint x: 510, startPoint y: 241, endPoint x: 759, endPoint y: 267, distance: 250.4
click at [755, 261] on p "There is no one-size-fits-all approach to authorization. Each application has i…" at bounding box center [572, 263] width 563 height 87
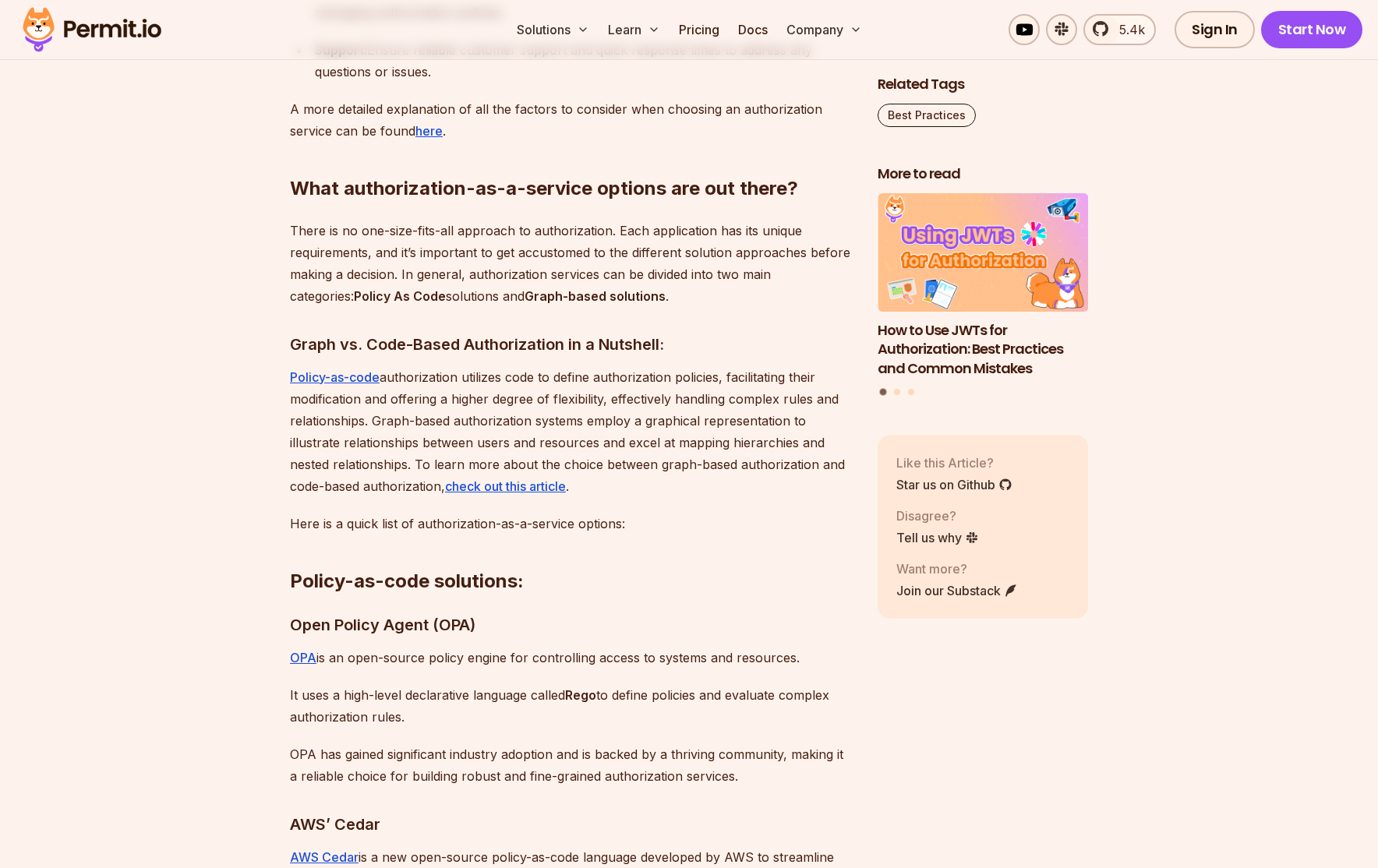
click at [759, 267] on p "There is no one-size-fits-all approach to authorization. Each application has i…" at bounding box center [572, 263] width 563 height 87
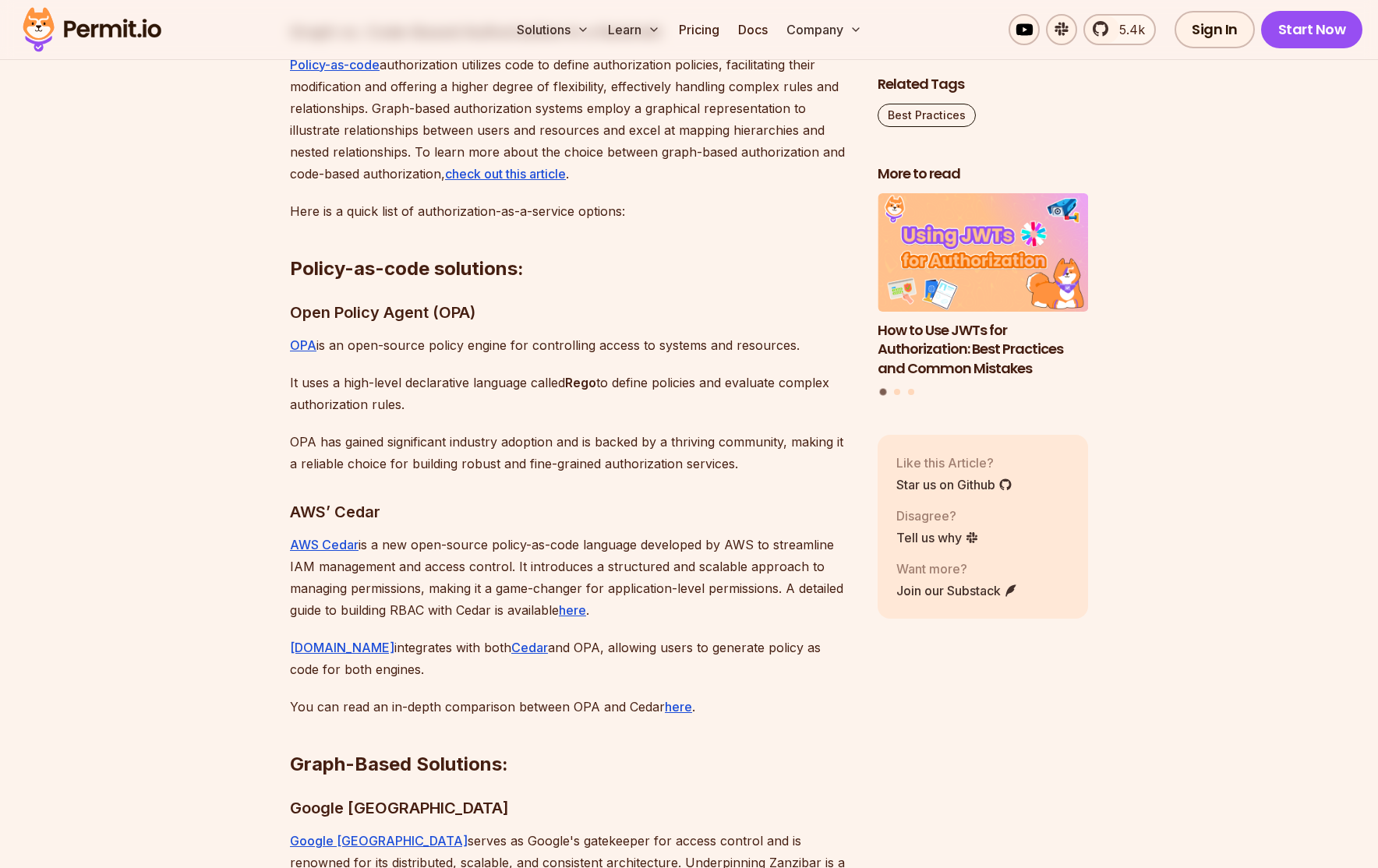
scroll to position [5375, 0]
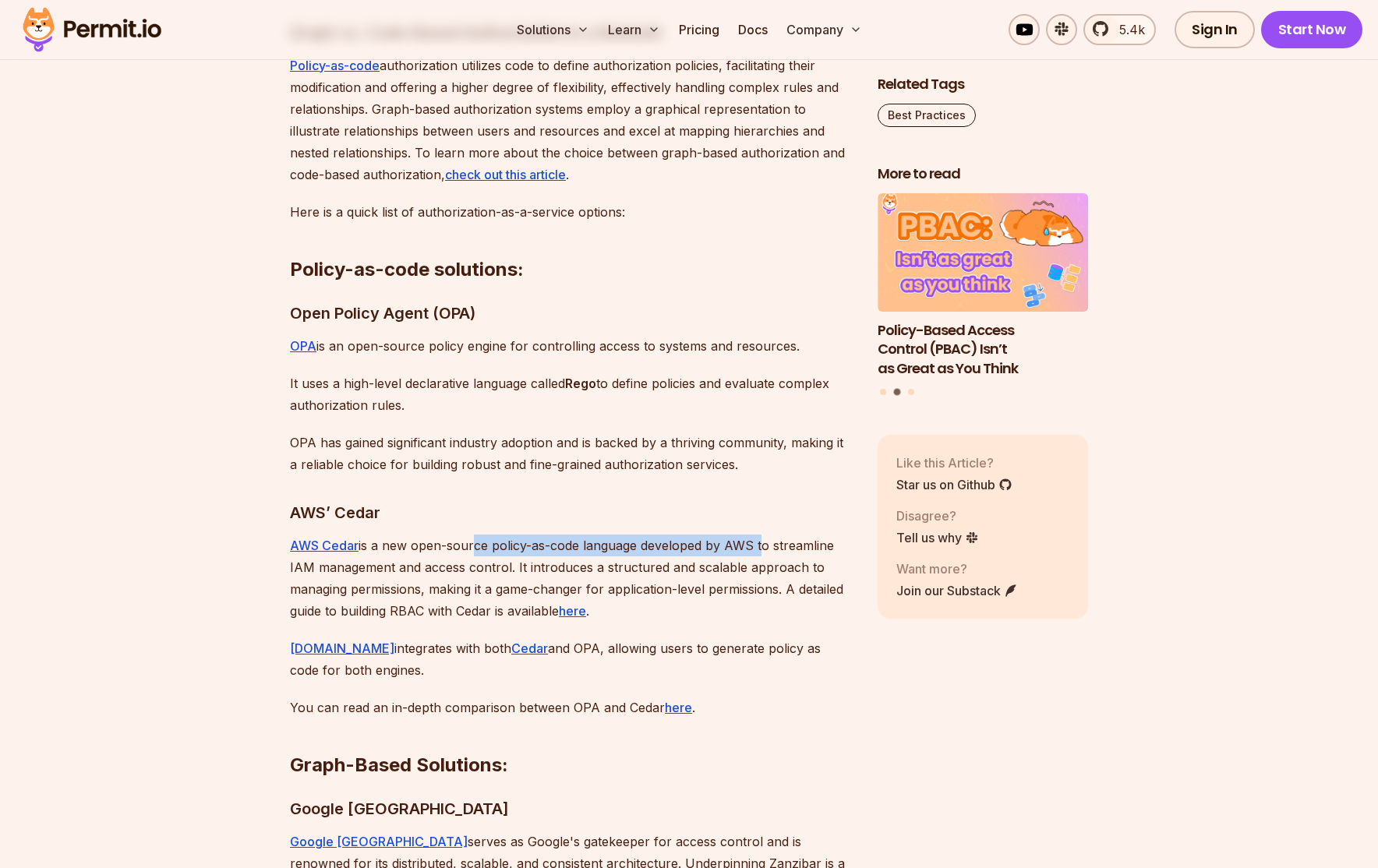
drag, startPoint x: 472, startPoint y: 520, endPoint x: 758, endPoint y: 511, distance: 286.1
click at [758, 534] on p "AWS Cedar is a new open-source policy-as-code language developed by AWS to stre…" at bounding box center [572, 577] width 563 height 87
drag, startPoint x: 385, startPoint y: 536, endPoint x: 705, endPoint y: 544, distance: 320.1
click at [705, 544] on p "AWS Cedar is a new open-source policy-as-code language developed by AWS to stre…" at bounding box center [572, 577] width 563 height 87
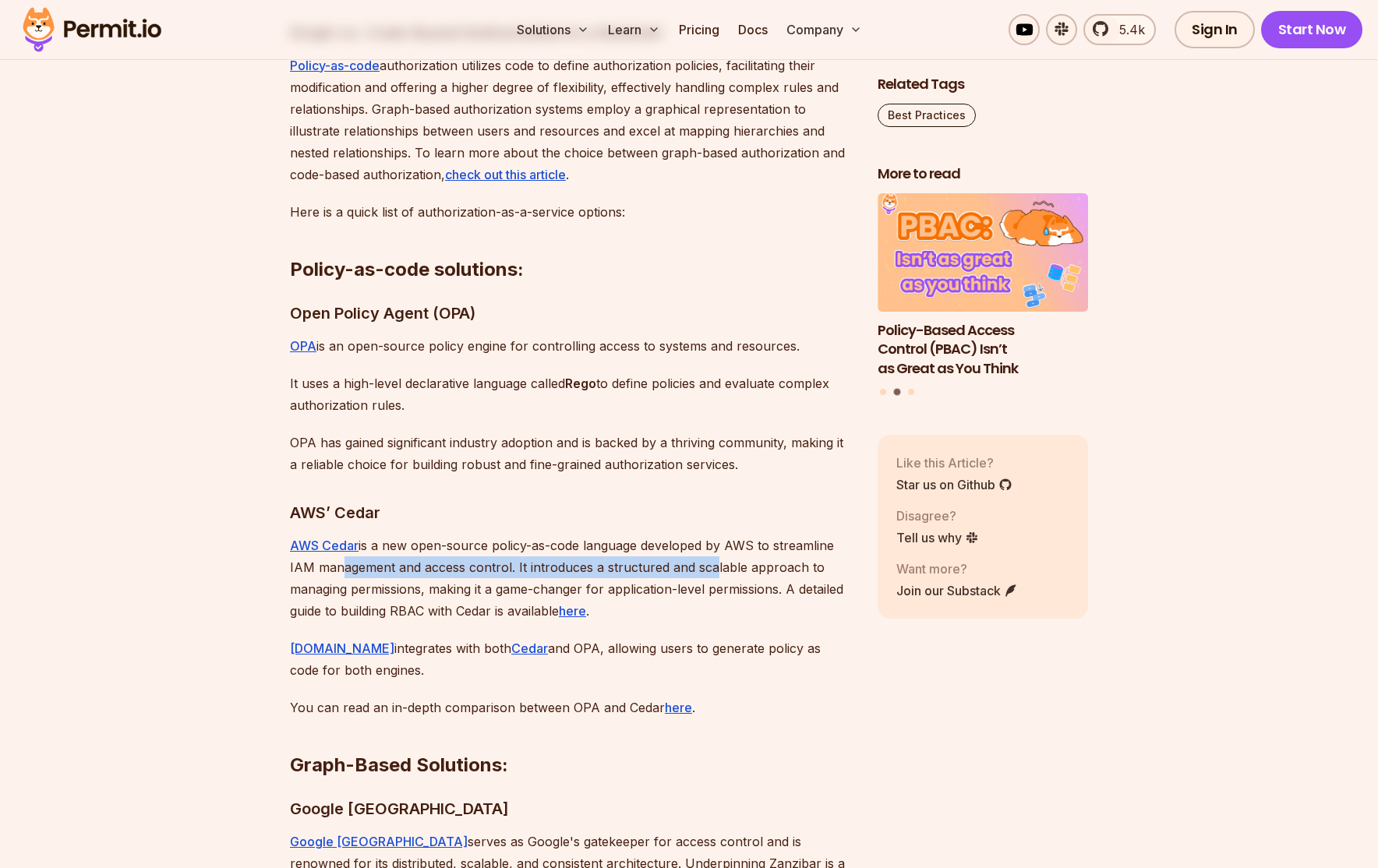
click at [705, 544] on p "AWS Cedar is a new open-source policy-as-code language developed by AWS to stre…" at bounding box center [572, 577] width 563 height 87
drag, startPoint x: 509, startPoint y: 556, endPoint x: 782, endPoint y: 553, distance: 273.0
click at [782, 553] on p "AWS Cedar is a new open-source policy-as-code language developed by AWS to stre…" at bounding box center [572, 577] width 563 height 87
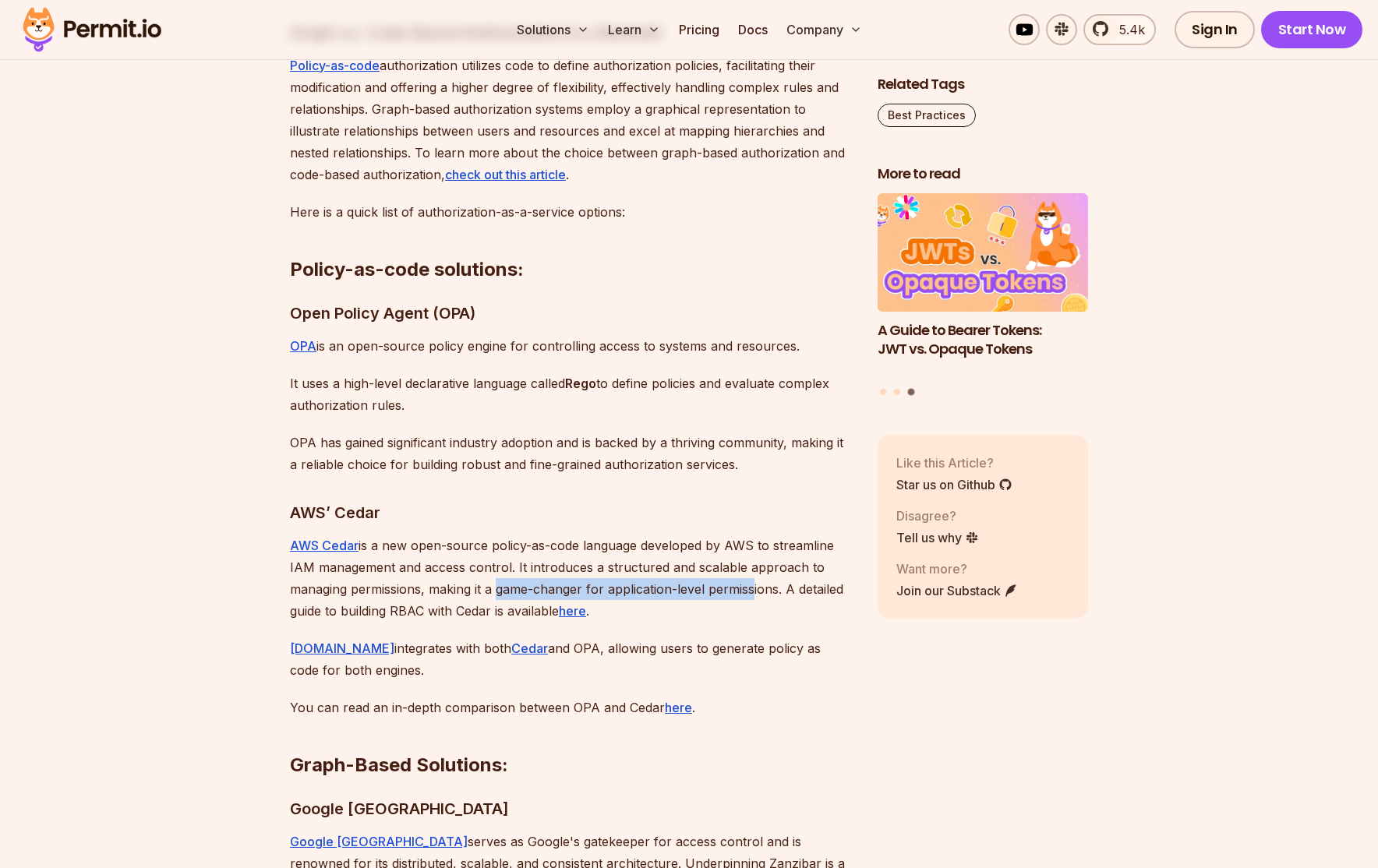
drag, startPoint x: 504, startPoint y: 564, endPoint x: 750, endPoint y: 564, distance: 246.0
click at [750, 564] on p "AWS Cedar is a new open-source policy-as-code language developed by AWS to stre…" at bounding box center [572, 577] width 563 height 87
click at [750, 565] on p "AWS Cedar is a new open-source policy-as-code language developed by AWS to stre…" at bounding box center [572, 577] width 563 height 87
drag, startPoint x: 448, startPoint y: 573, endPoint x: 788, endPoint y: 560, distance: 340.2
click at [788, 560] on p "AWS Cedar is a new open-source policy-as-code language developed by AWS to stre…" at bounding box center [572, 577] width 563 height 87
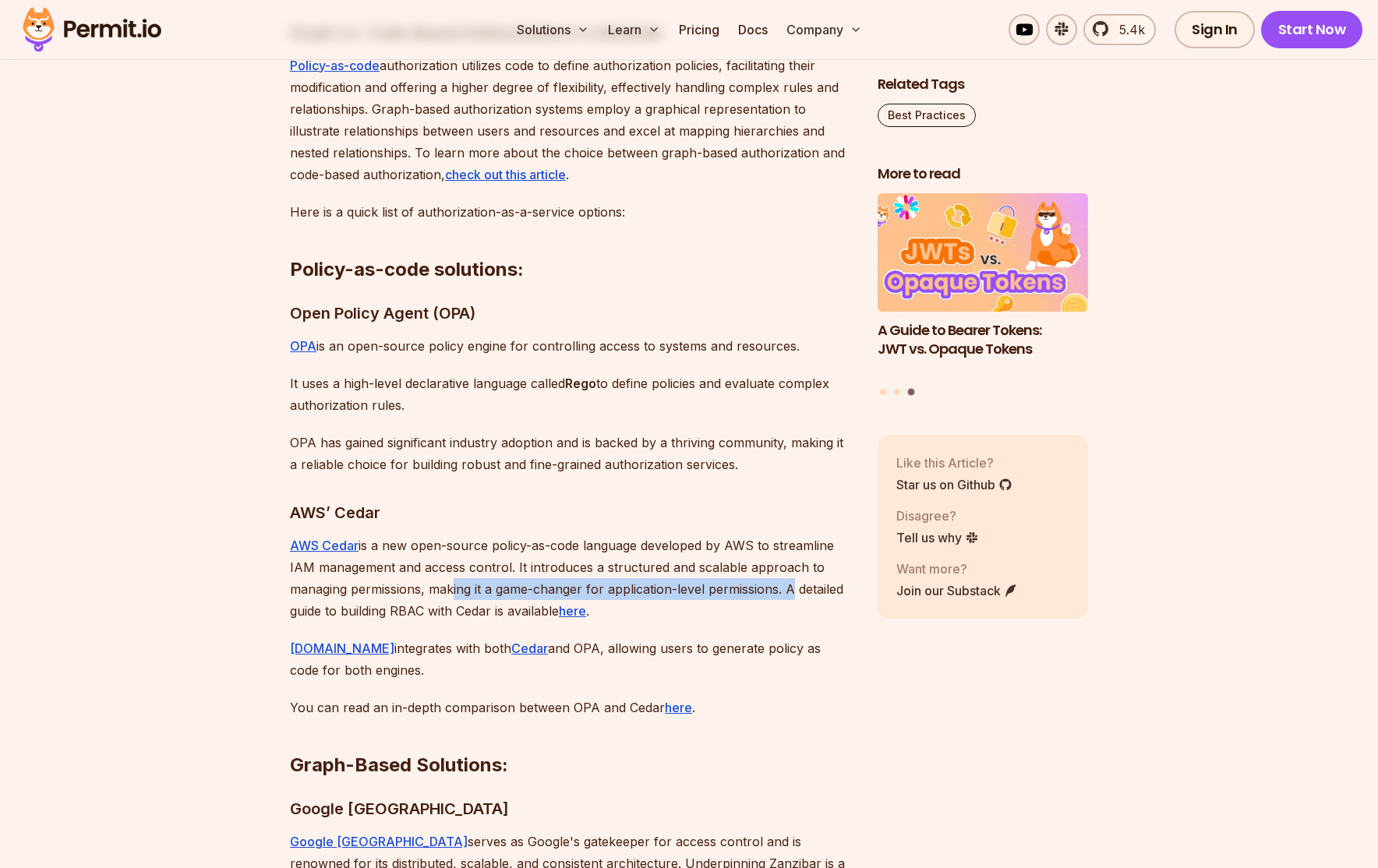
click at [789, 560] on p "AWS Cedar is a new open-source policy-as-code language developed by AWS to stre…" at bounding box center [572, 577] width 563 height 87
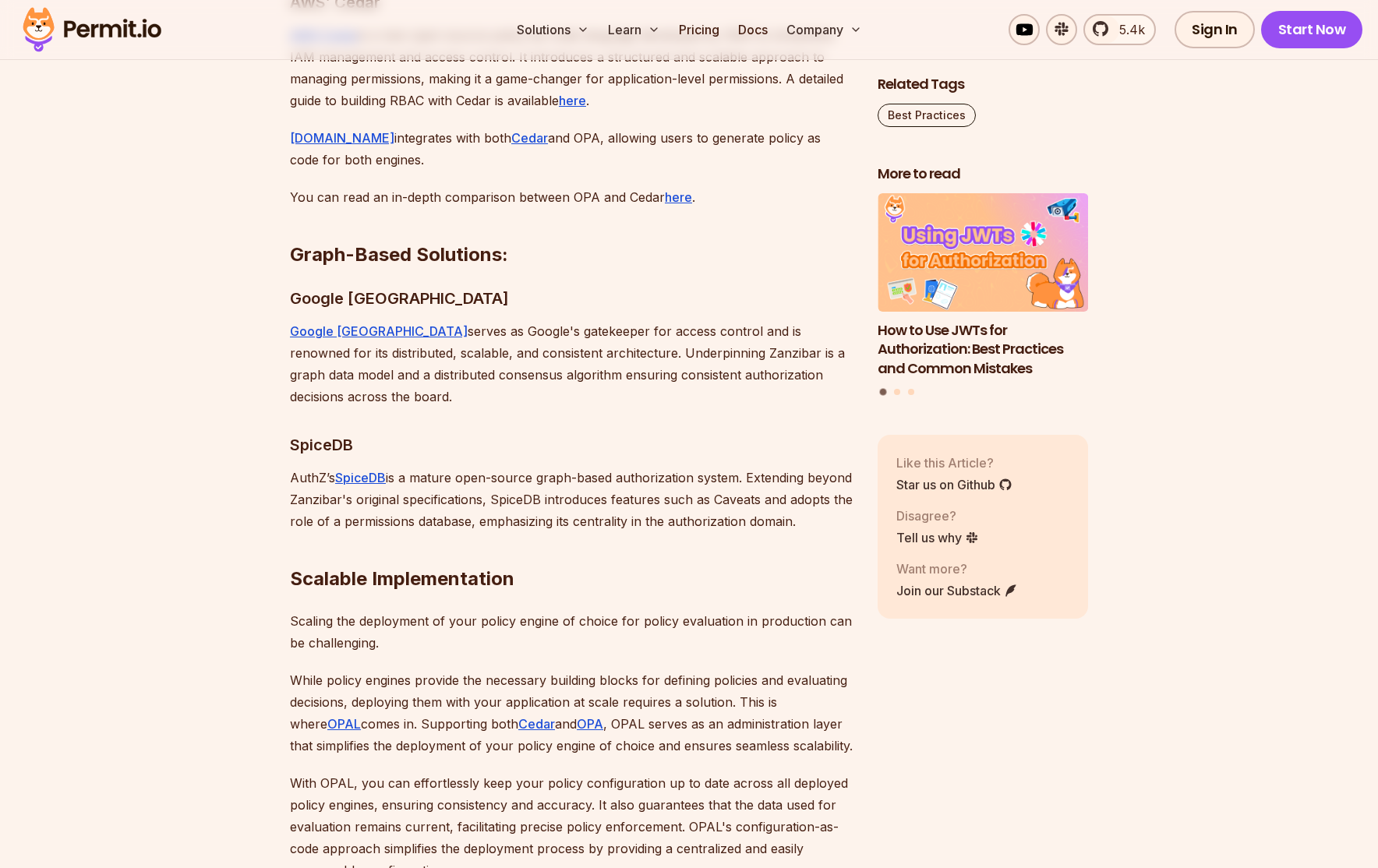
scroll to position [5920, 0]
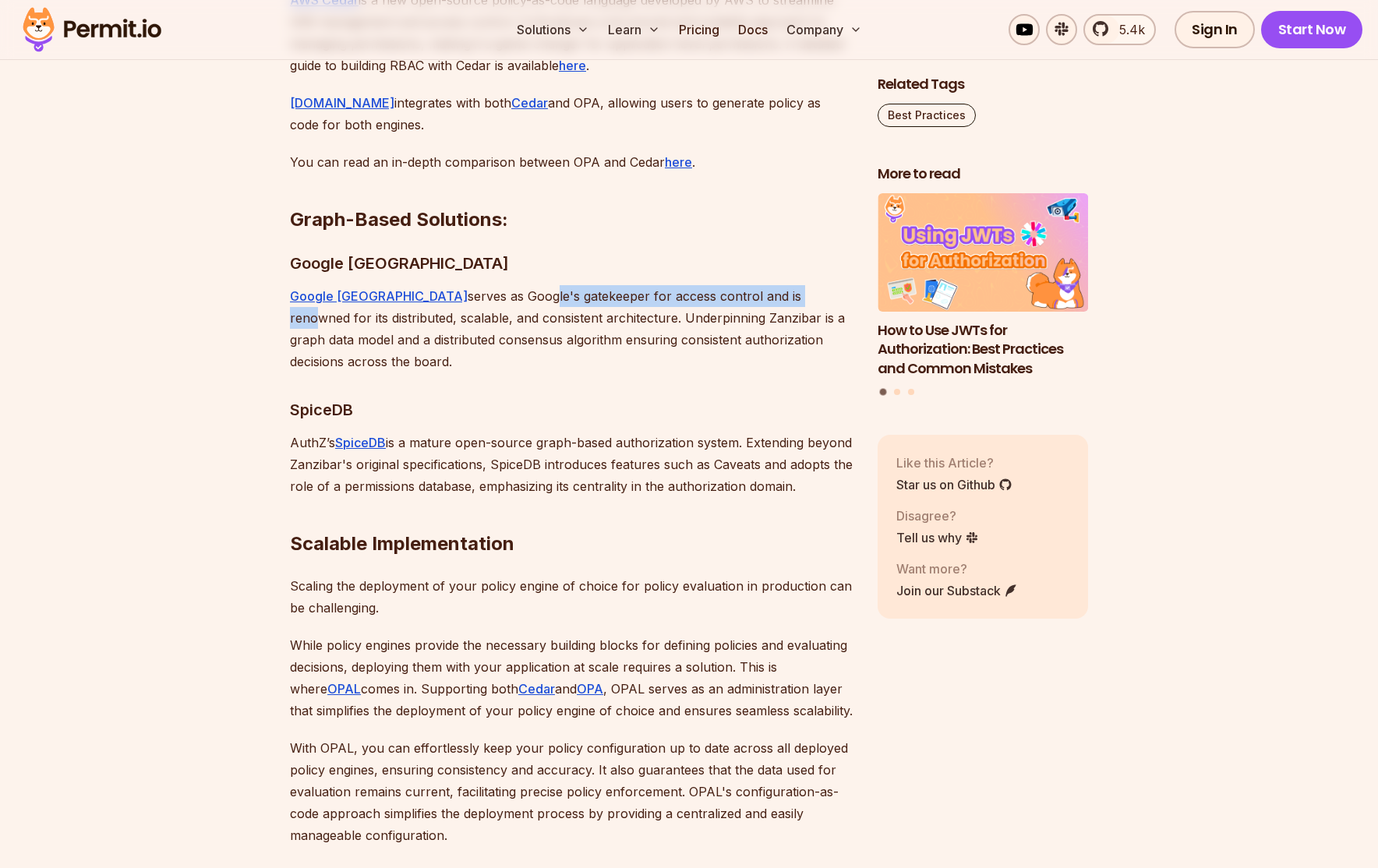
drag, startPoint x: 545, startPoint y: 273, endPoint x: 745, endPoint y: 285, distance: 200.4
click at [745, 285] on p "Google Zanzibar serves as Google's gatekeeper for access control and is renowne…" at bounding box center [572, 328] width 563 height 87
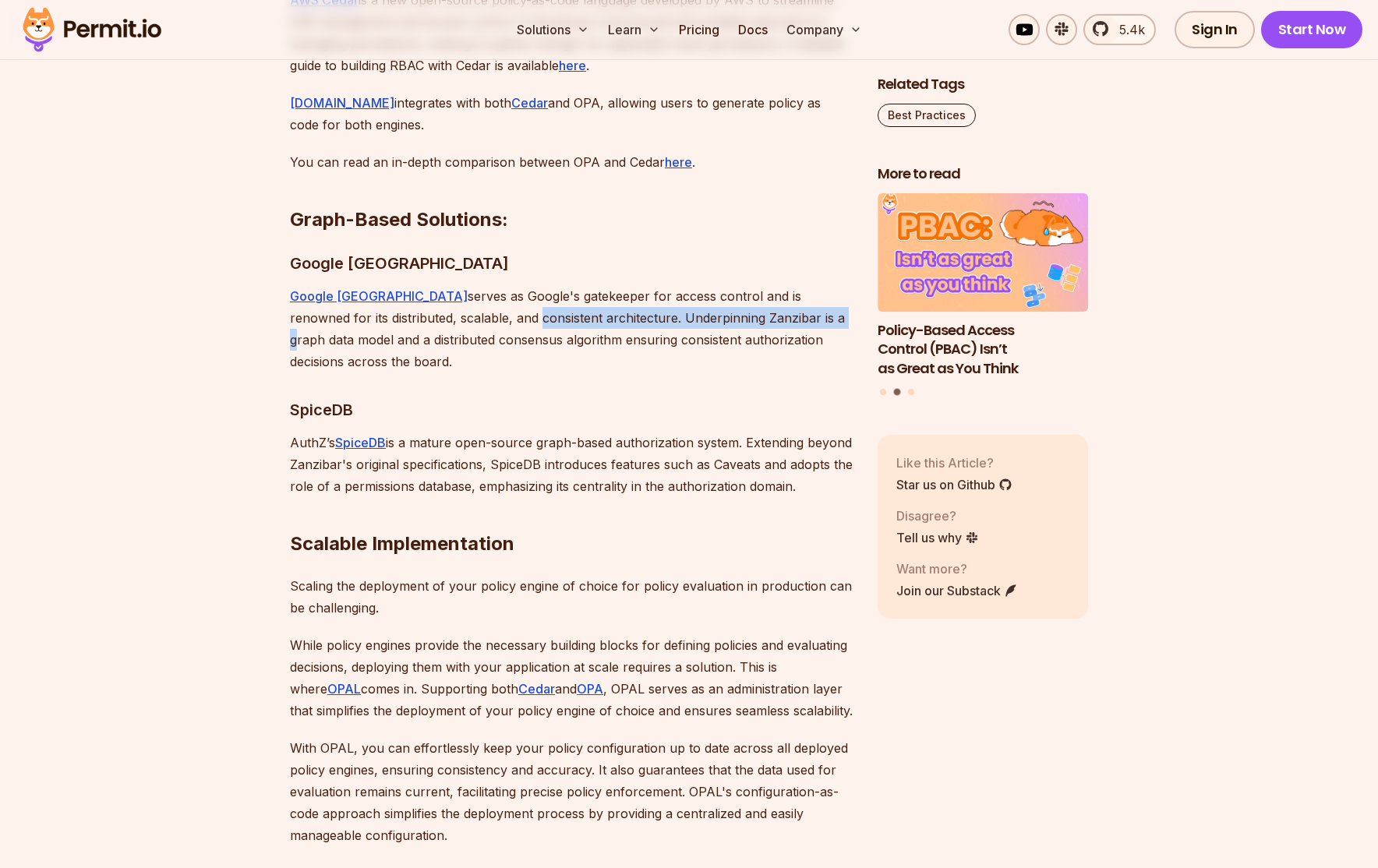
drag, startPoint x: 439, startPoint y: 296, endPoint x: 745, endPoint y: 305, distance: 306.1
click at [745, 305] on p "Google Zanzibar serves as Google's gatekeeper for access control and is renowne…" at bounding box center [572, 328] width 563 height 87
click at [745, 306] on p "Google Zanzibar serves as Google's gatekeeper for access control and is renowne…" at bounding box center [572, 328] width 563 height 87
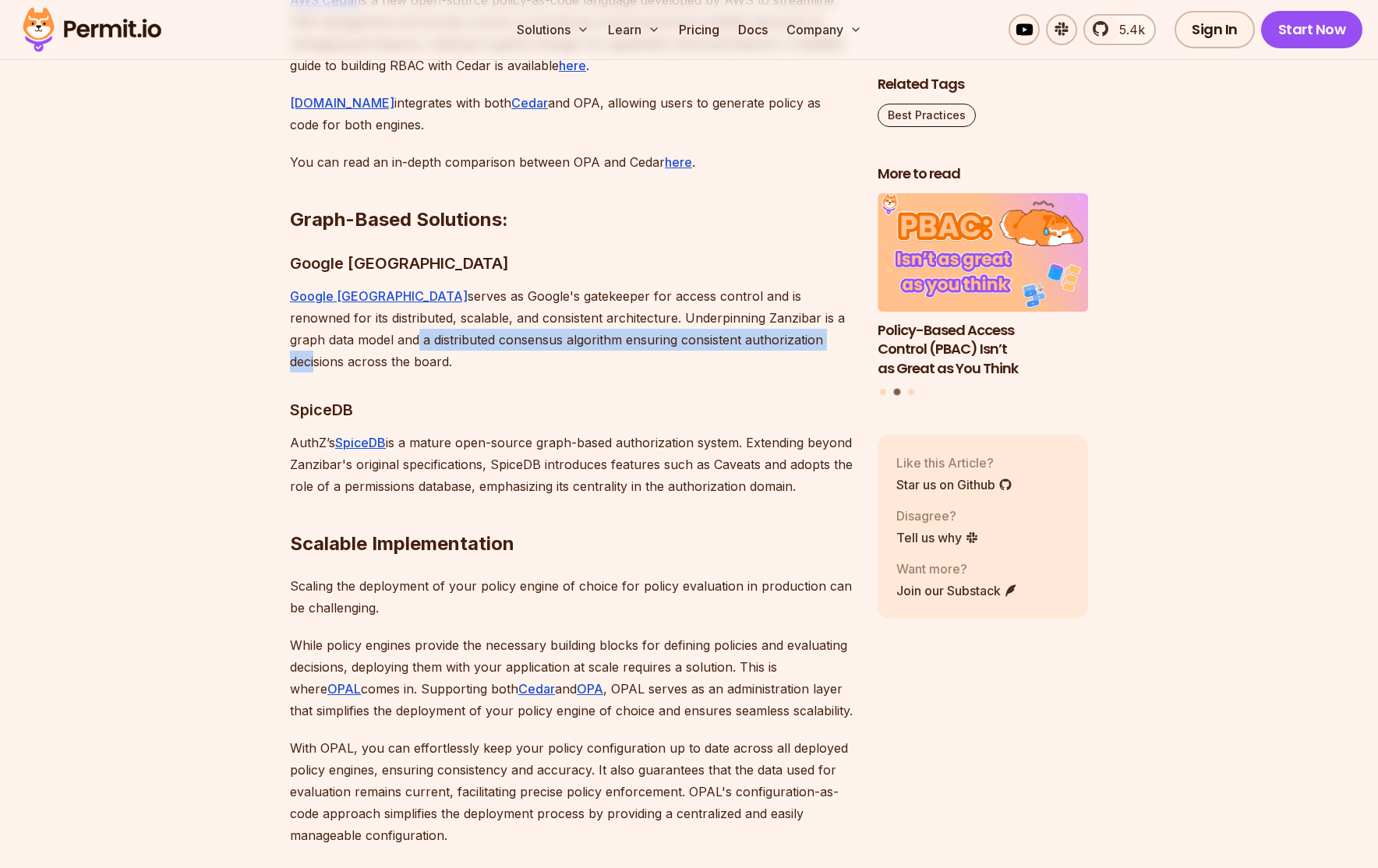
drag, startPoint x: 308, startPoint y: 323, endPoint x: 738, endPoint y: 316, distance: 430.1
click at [738, 316] on p "Google Zanzibar serves as Google's gatekeeper for access control and is renowne…" at bounding box center [572, 328] width 563 height 87
drag, startPoint x: 493, startPoint y: 308, endPoint x: 767, endPoint y: 316, distance: 274.1
click at [767, 316] on p "Google Zanzibar serves as Google's gatekeeper for access control and is renowne…" at bounding box center [572, 328] width 563 height 87
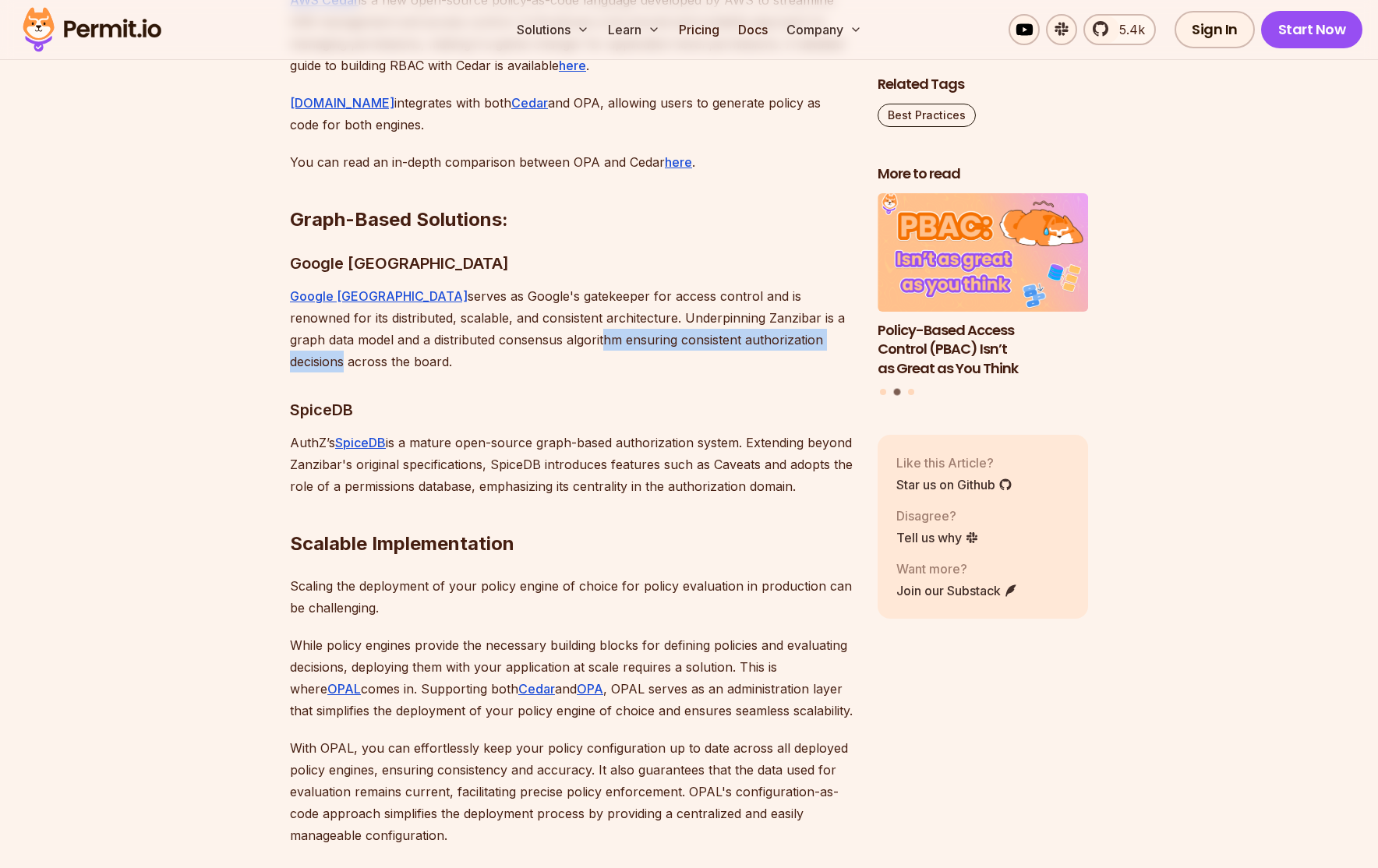
click at [767, 316] on p "Google Zanzibar serves as Google's gatekeeper for access control and is renowne…" at bounding box center [572, 328] width 563 height 87
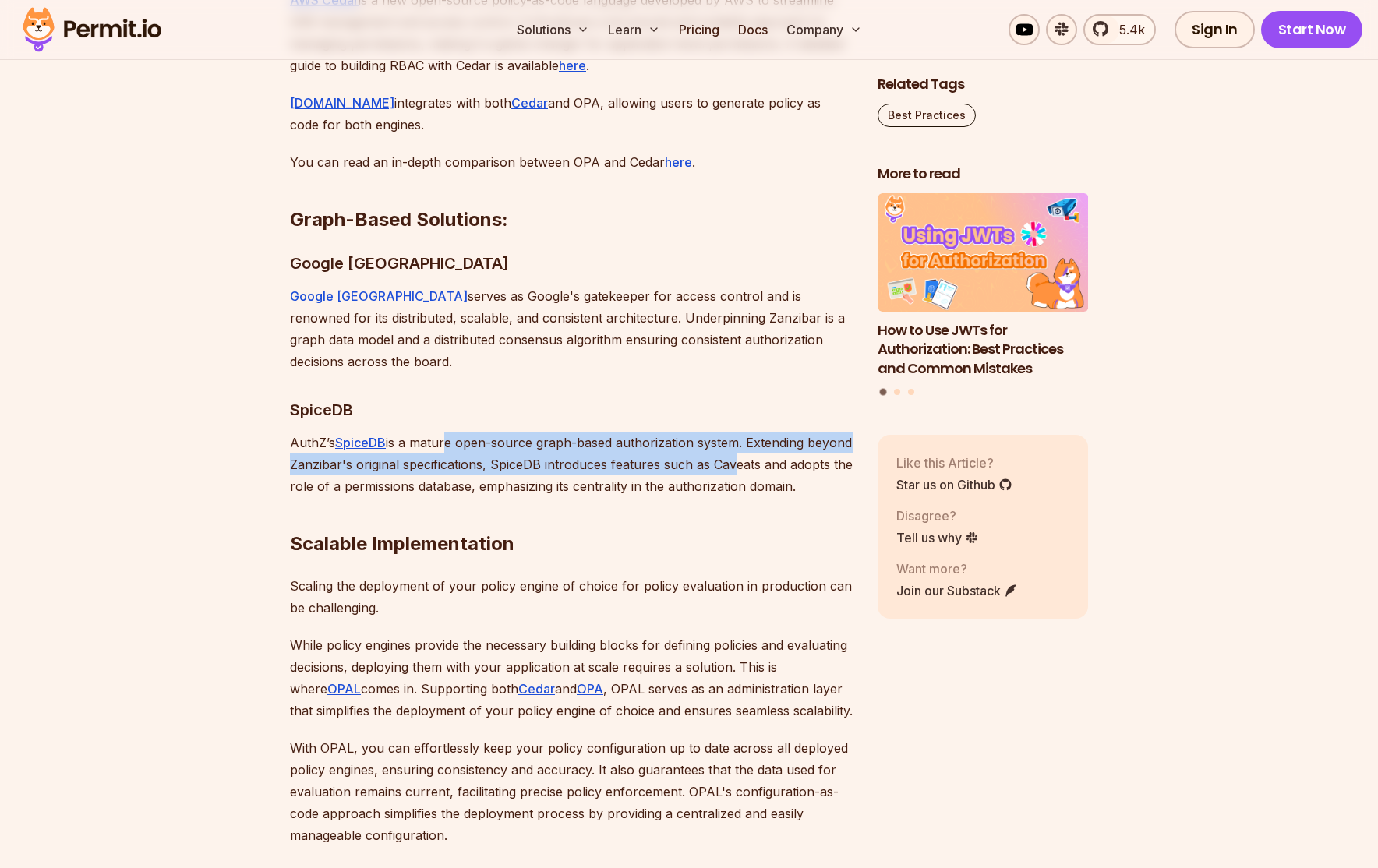
drag, startPoint x: 483, startPoint y: 420, endPoint x: 778, endPoint y: 434, distance: 295.3
click at [778, 434] on p "AuthZ’s SpiceDB is a mature open-source graph-based authorization system. Exten…" at bounding box center [572, 464] width 563 height 65
click at [778, 434] on p "AuthZ’s SpiceDB is a mature open-source graph-based authorization system. Exten…" at bounding box center [572, 464] width 563 height 65
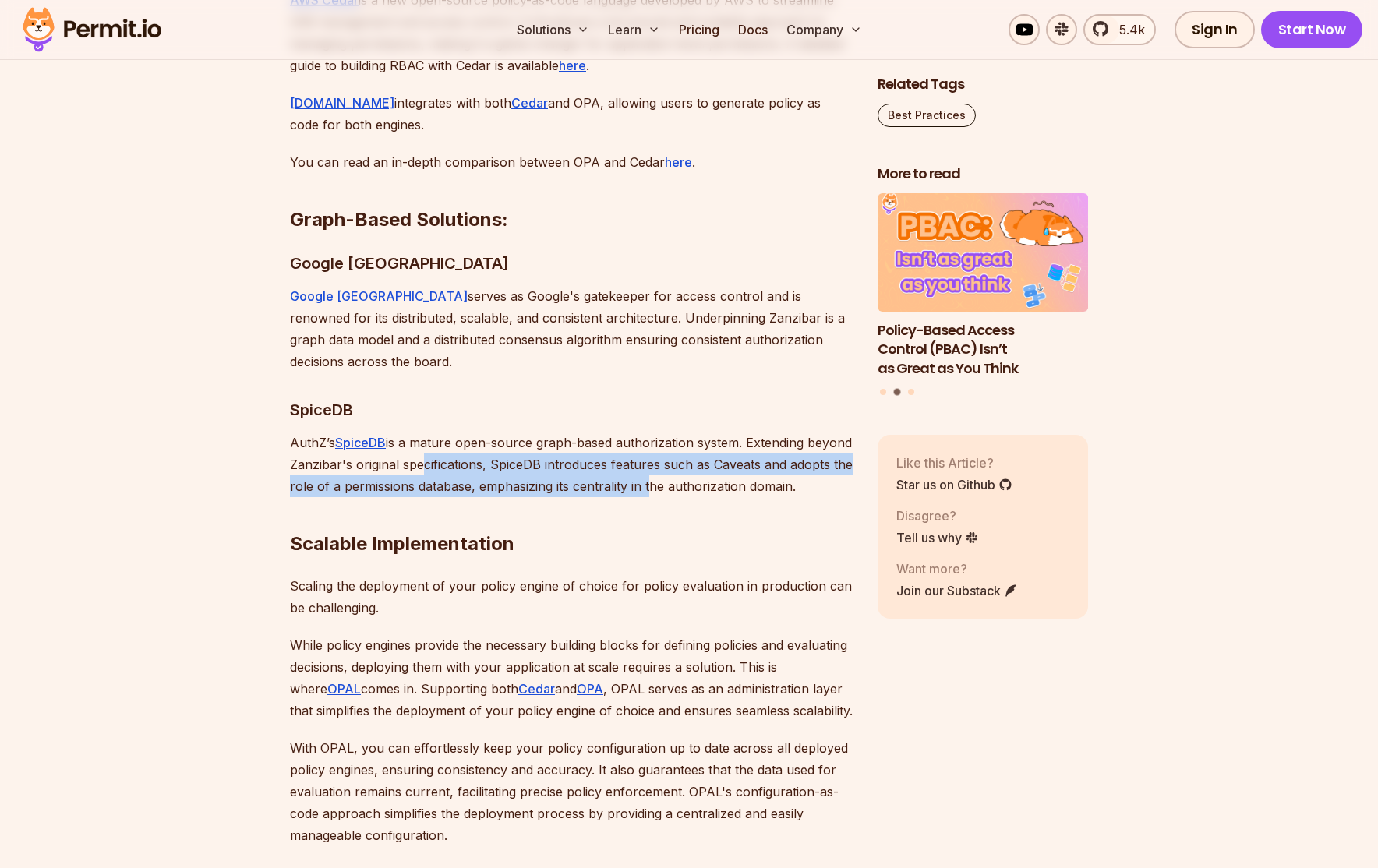
drag, startPoint x: 497, startPoint y: 440, endPoint x: 738, endPoint y: 454, distance: 241.4
click at [738, 454] on p "AuthZ’s SpiceDB is a mature open-source graph-based authorization system. Exten…" at bounding box center [572, 464] width 563 height 65
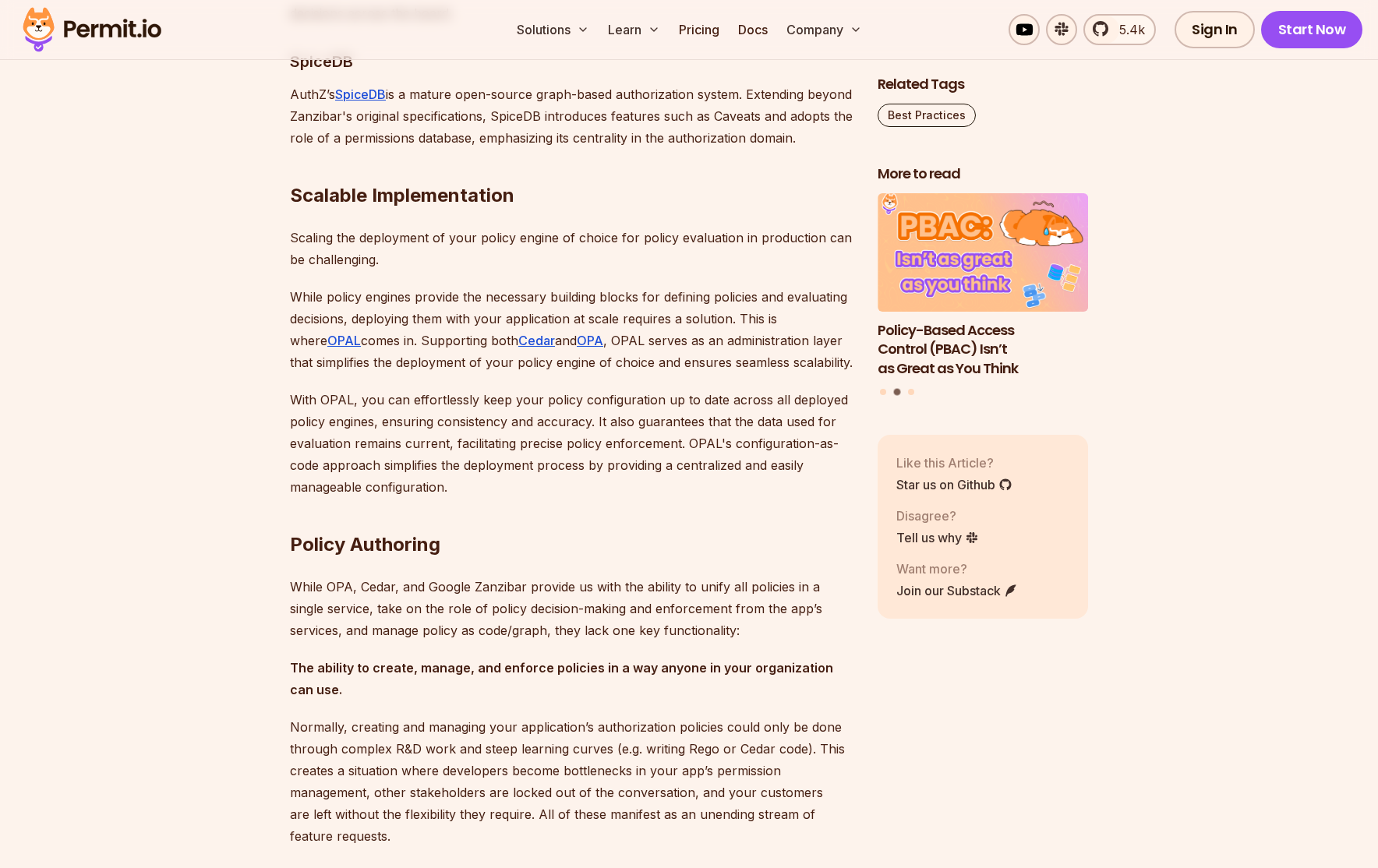
scroll to position [6309, 0]
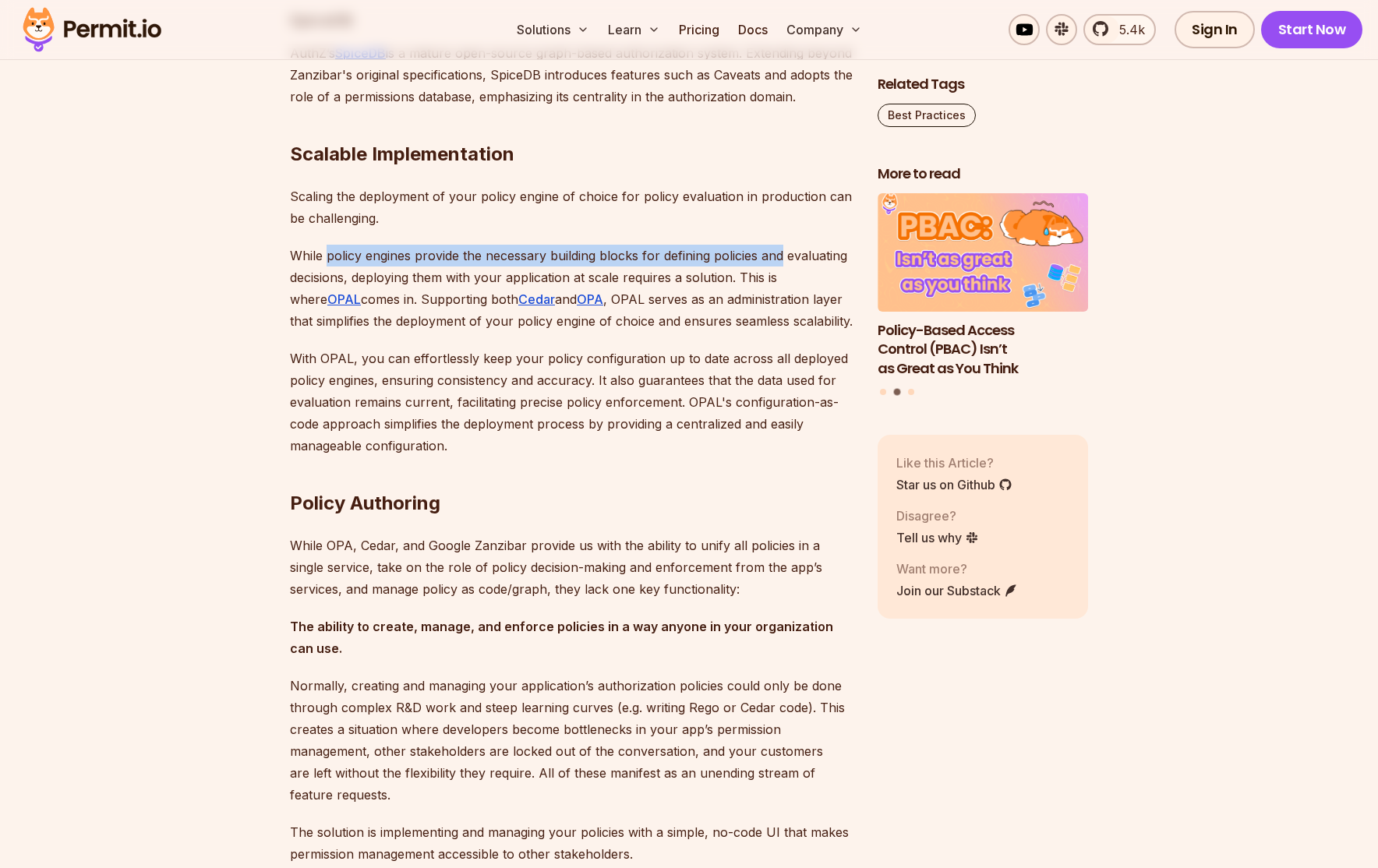
drag, startPoint x: 326, startPoint y: 248, endPoint x: 782, endPoint y: 261, distance: 456.2
click at [782, 260] on p "While policy engines provide the necessary building blocks for defining policie…" at bounding box center [572, 288] width 563 height 87
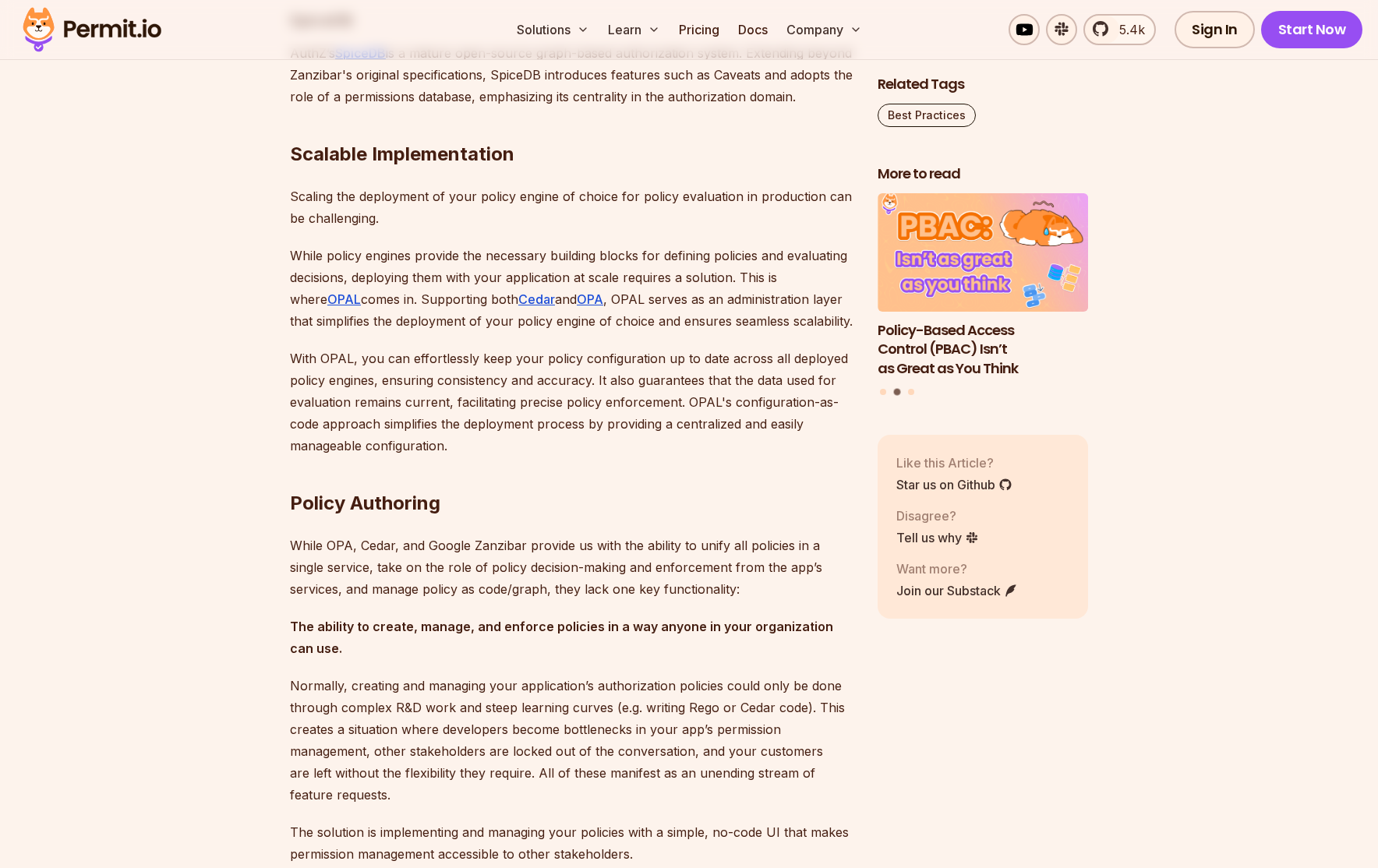
click at [774, 266] on p "While policy engines provide the necessary building blocks for defining policie…" at bounding box center [572, 288] width 563 height 87
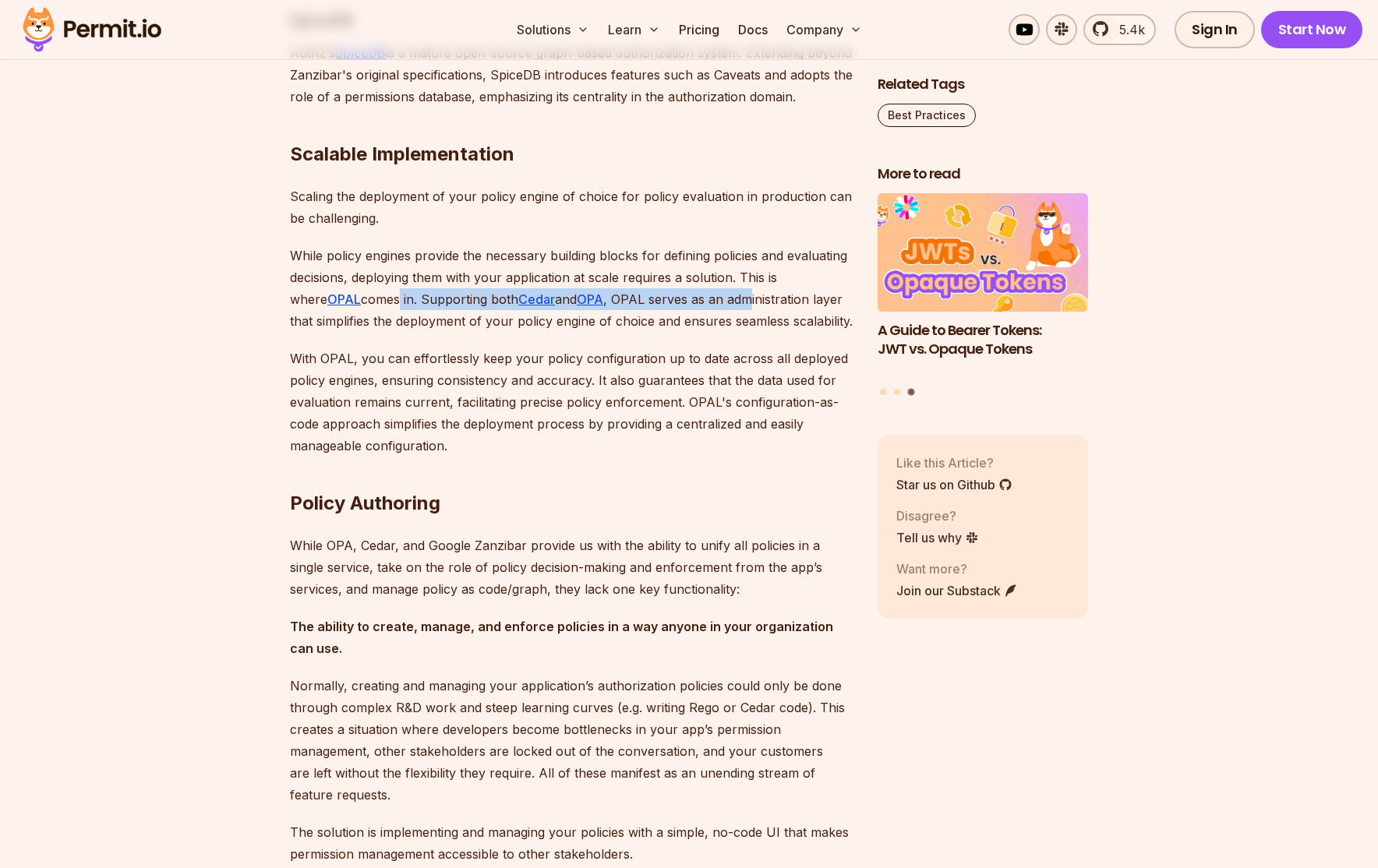
drag, startPoint x: 396, startPoint y: 299, endPoint x: 762, endPoint y: 295, distance: 366.0
click at [762, 295] on p "While policy engines provide the necessary building blocks for defining policie…" at bounding box center [572, 288] width 563 height 87
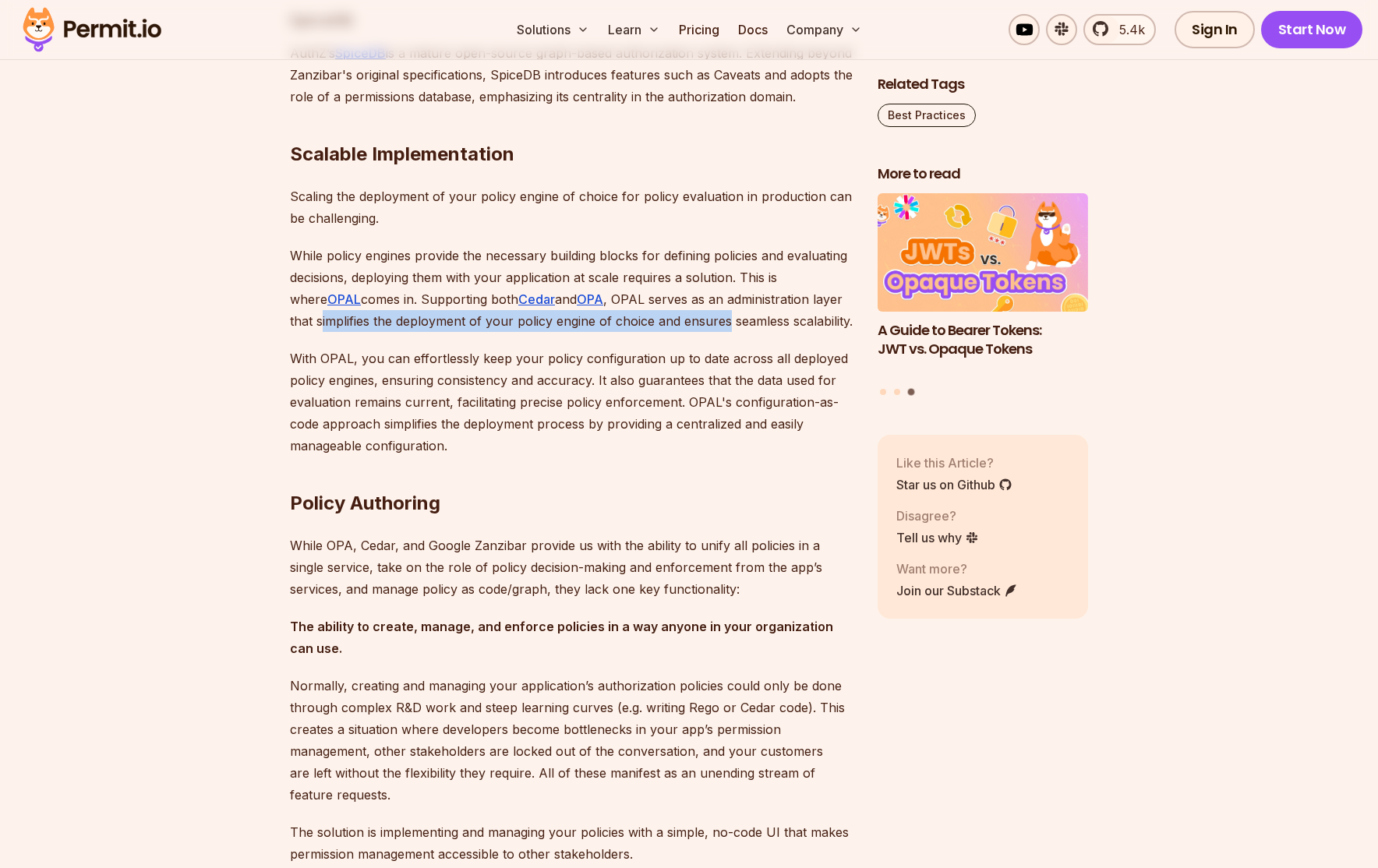
drag, startPoint x: 457, startPoint y: 322, endPoint x: 760, endPoint y: 329, distance: 303.1
click at [760, 329] on p "While policy engines provide the necessary building blocks for defining policie…" at bounding box center [572, 288] width 563 height 87
click at [760, 330] on p "While policy engines provide the necessary building blocks for defining policie…" at bounding box center [572, 288] width 563 height 87
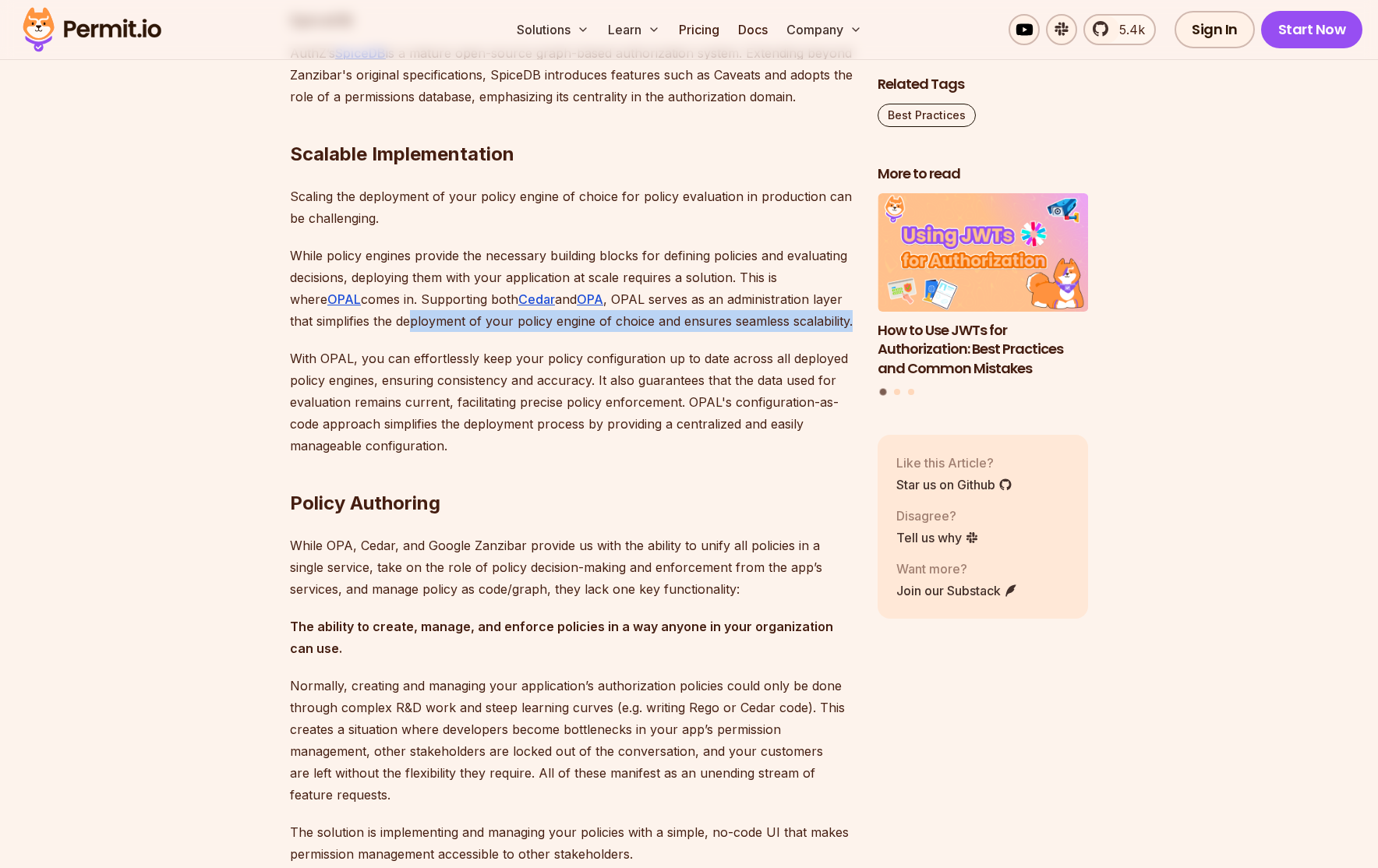
drag, startPoint x: 479, startPoint y: 316, endPoint x: 456, endPoint y: 349, distance: 40.2
click at [456, 332] on p "While policy engines provide the necessary building blocks for defining policie…" at bounding box center [572, 288] width 563 height 87
click at [455, 332] on p "While policy engines provide the necessary building blocks for defining policie…" at bounding box center [572, 288] width 563 height 87
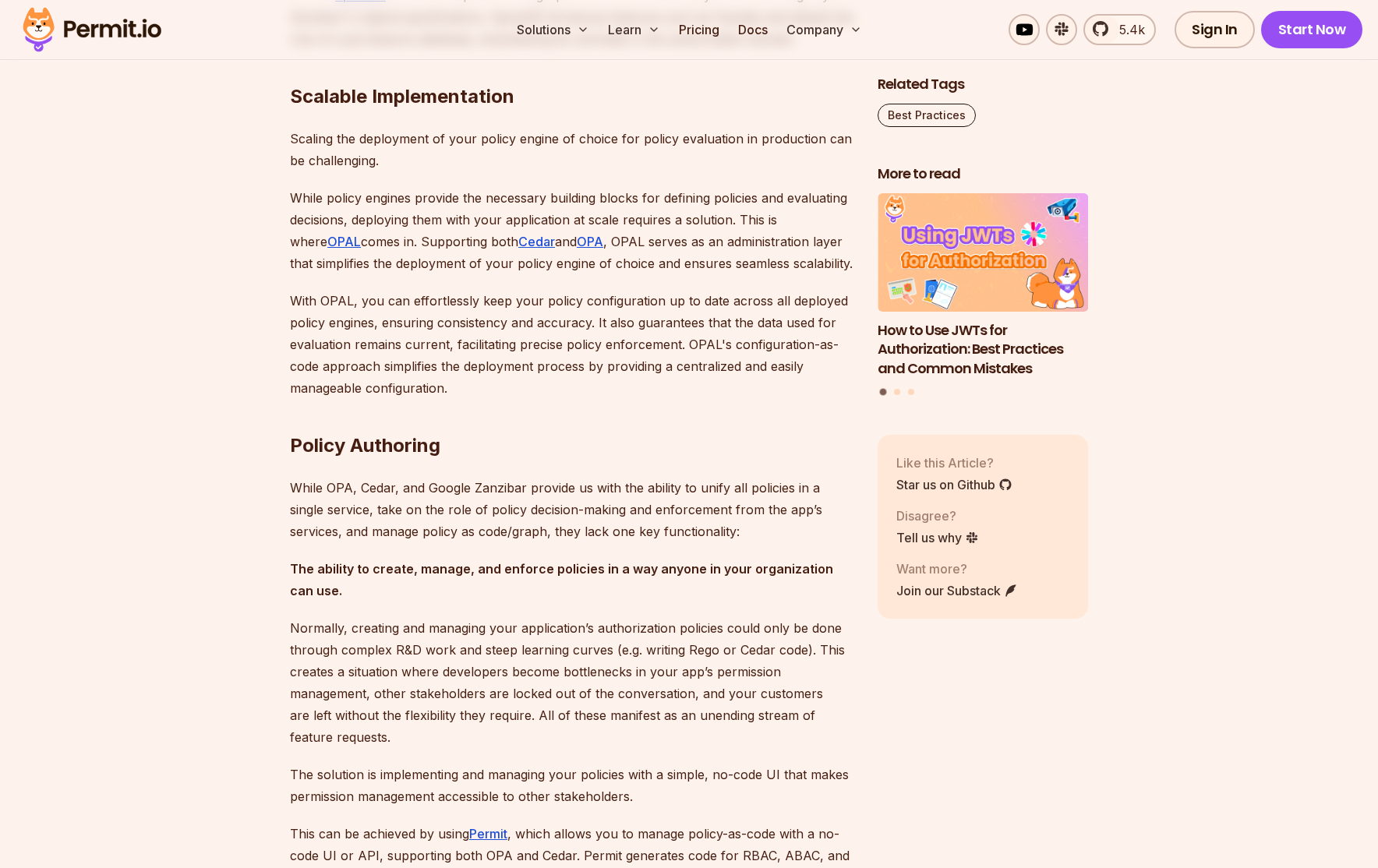
scroll to position [6542, 0]
